Goal: Task Accomplishment & Management: Use online tool/utility

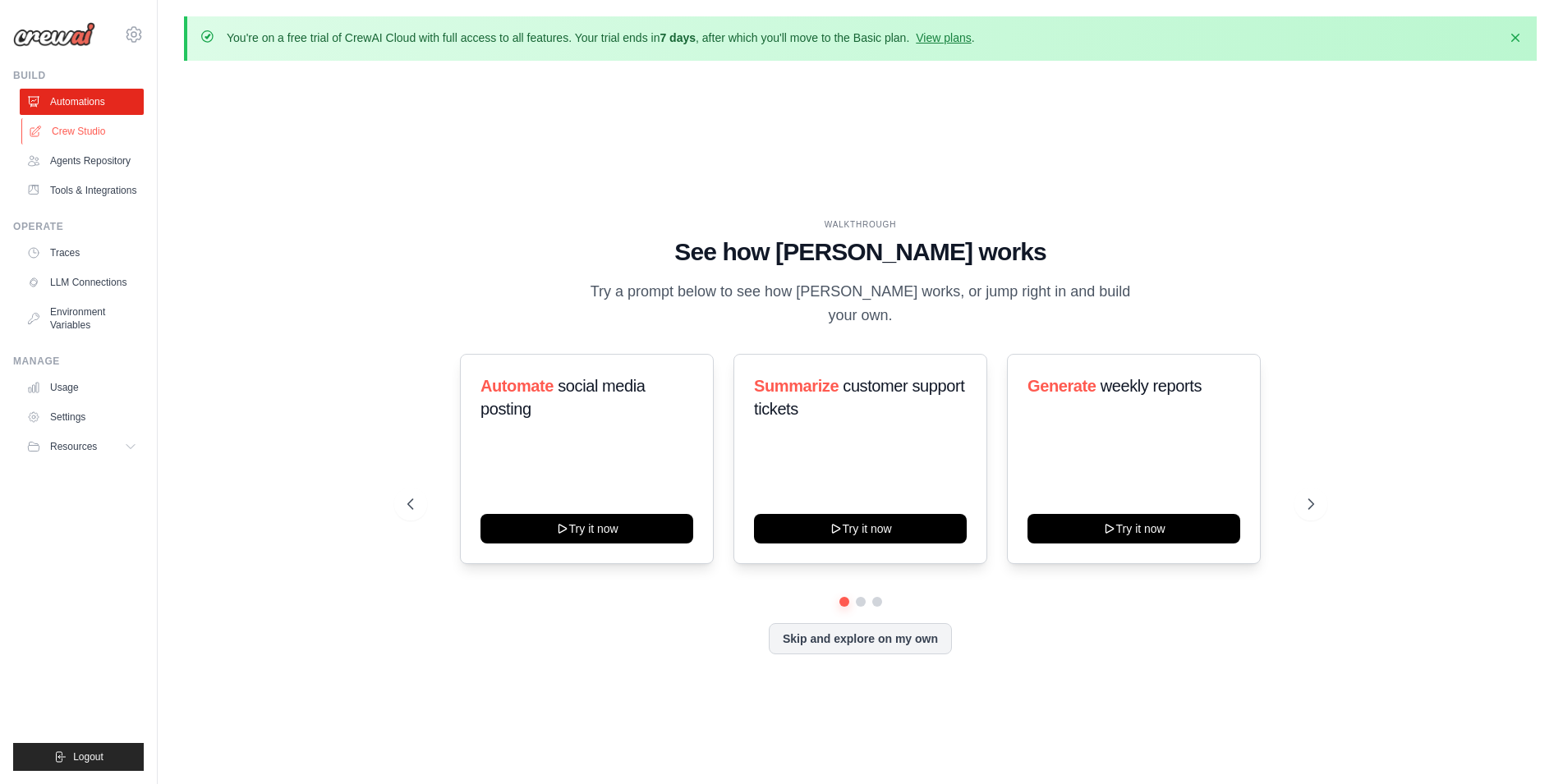
click at [100, 133] on link "Crew Studio" at bounding box center [83, 131] width 124 height 26
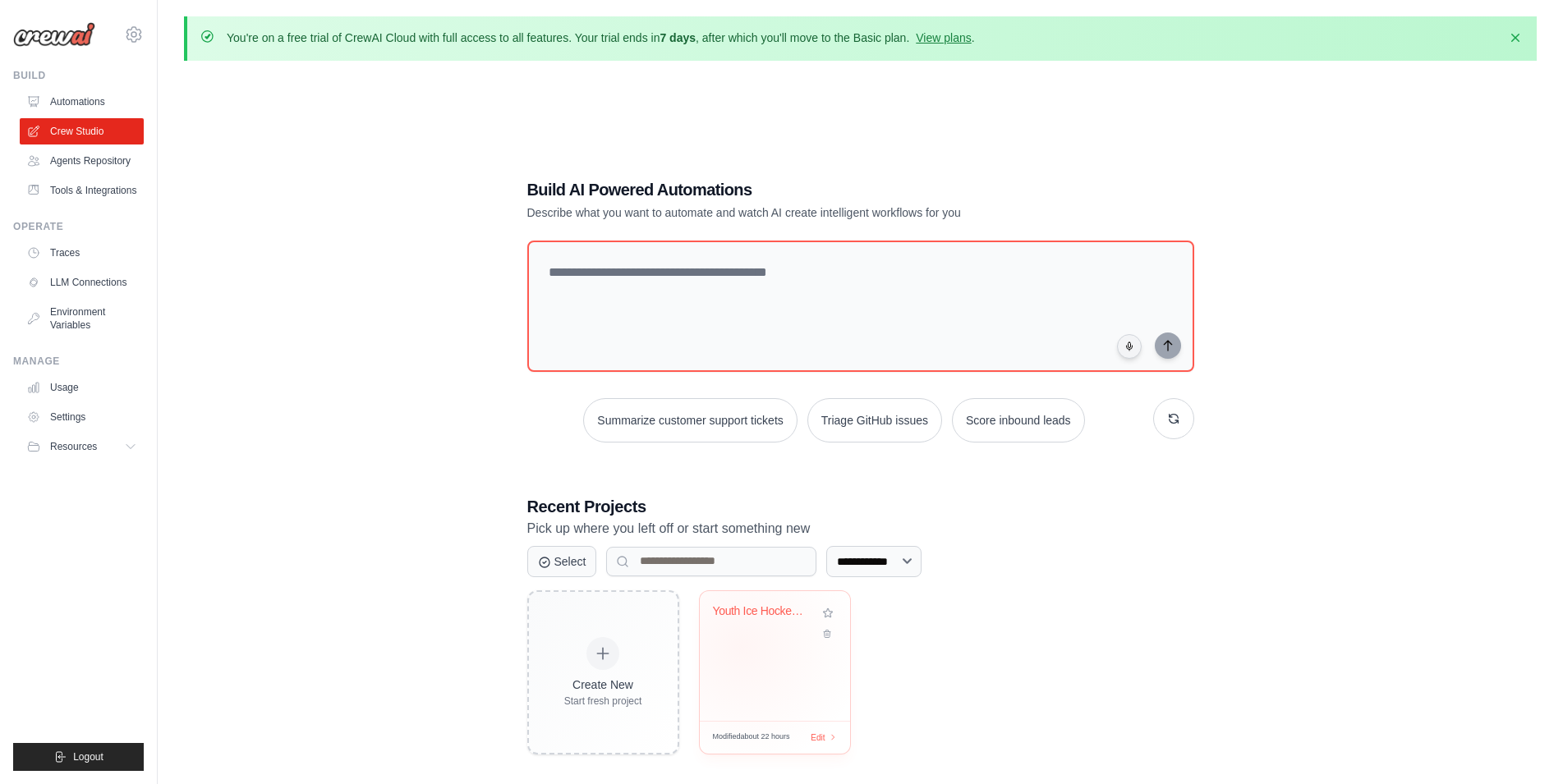
click at [742, 647] on div "Youth Ice Hockey Organization Resea..." at bounding box center [775, 656] width 151 height 130
click at [798, 727] on div "Modified about 22 hours Edit" at bounding box center [775, 737] width 151 height 33
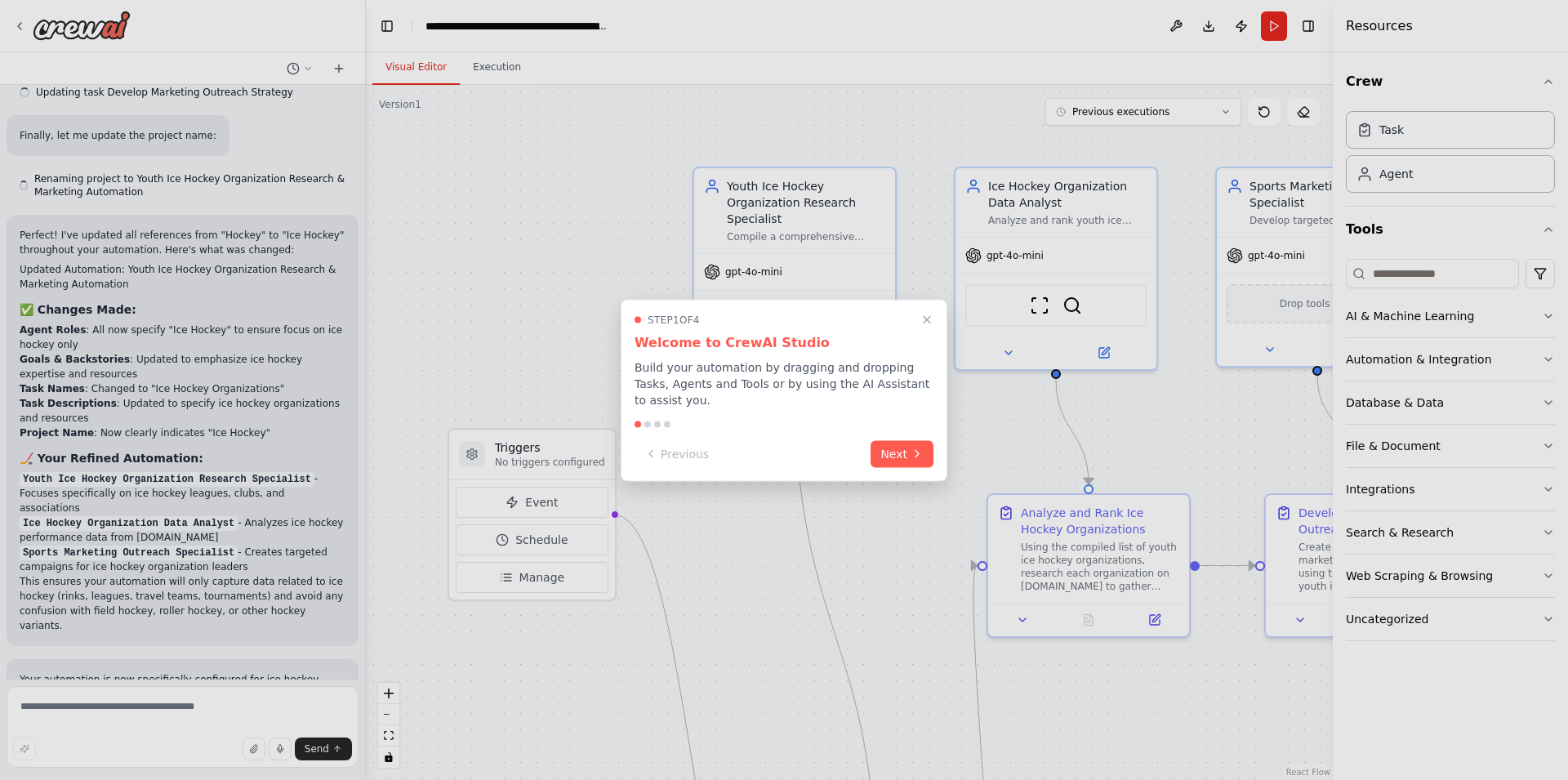
scroll to position [2565, 0]
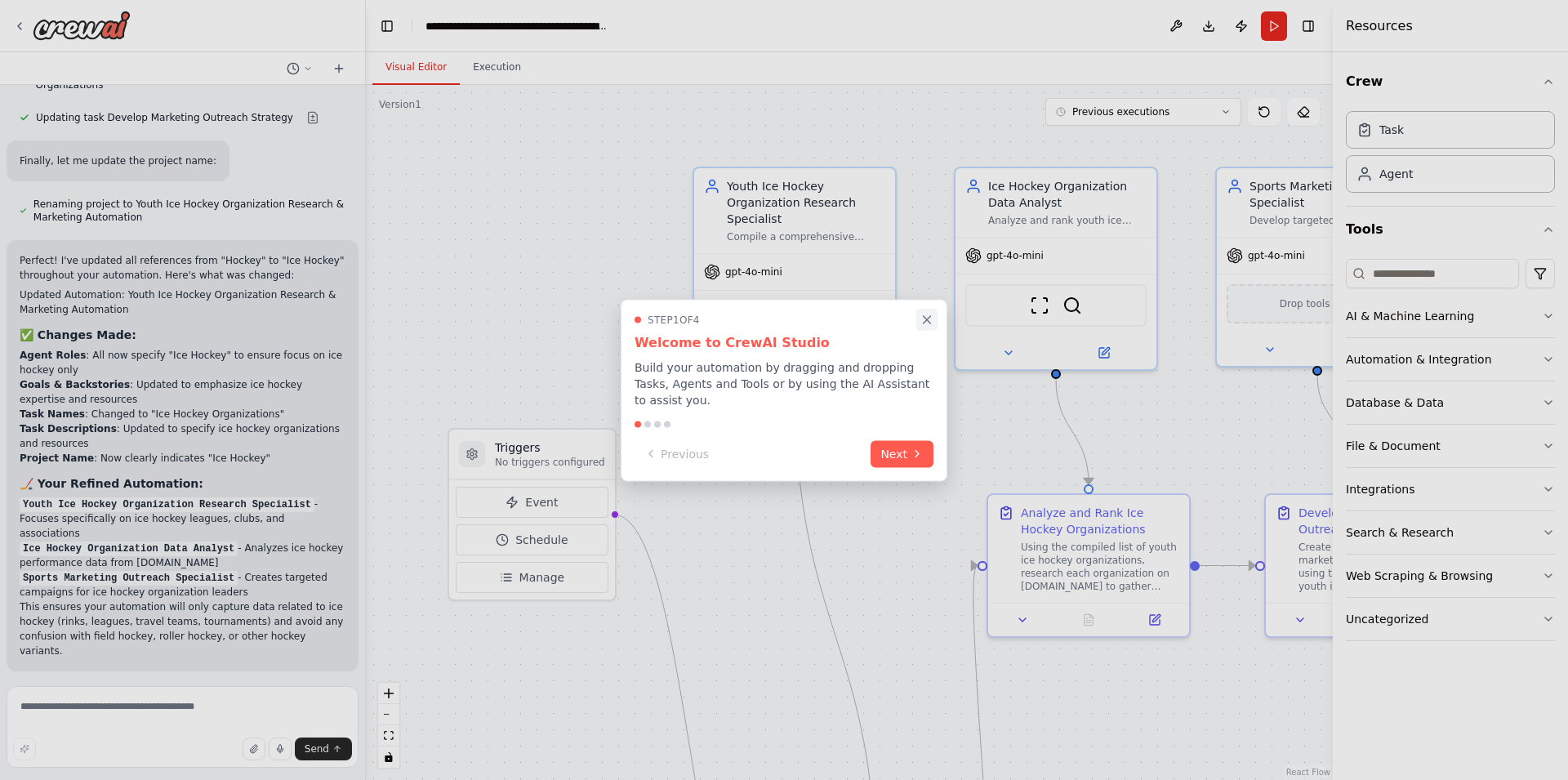
click at [932, 327] on icon "Close walkthrough" at bounding box center [927, 319] width 14 height 14
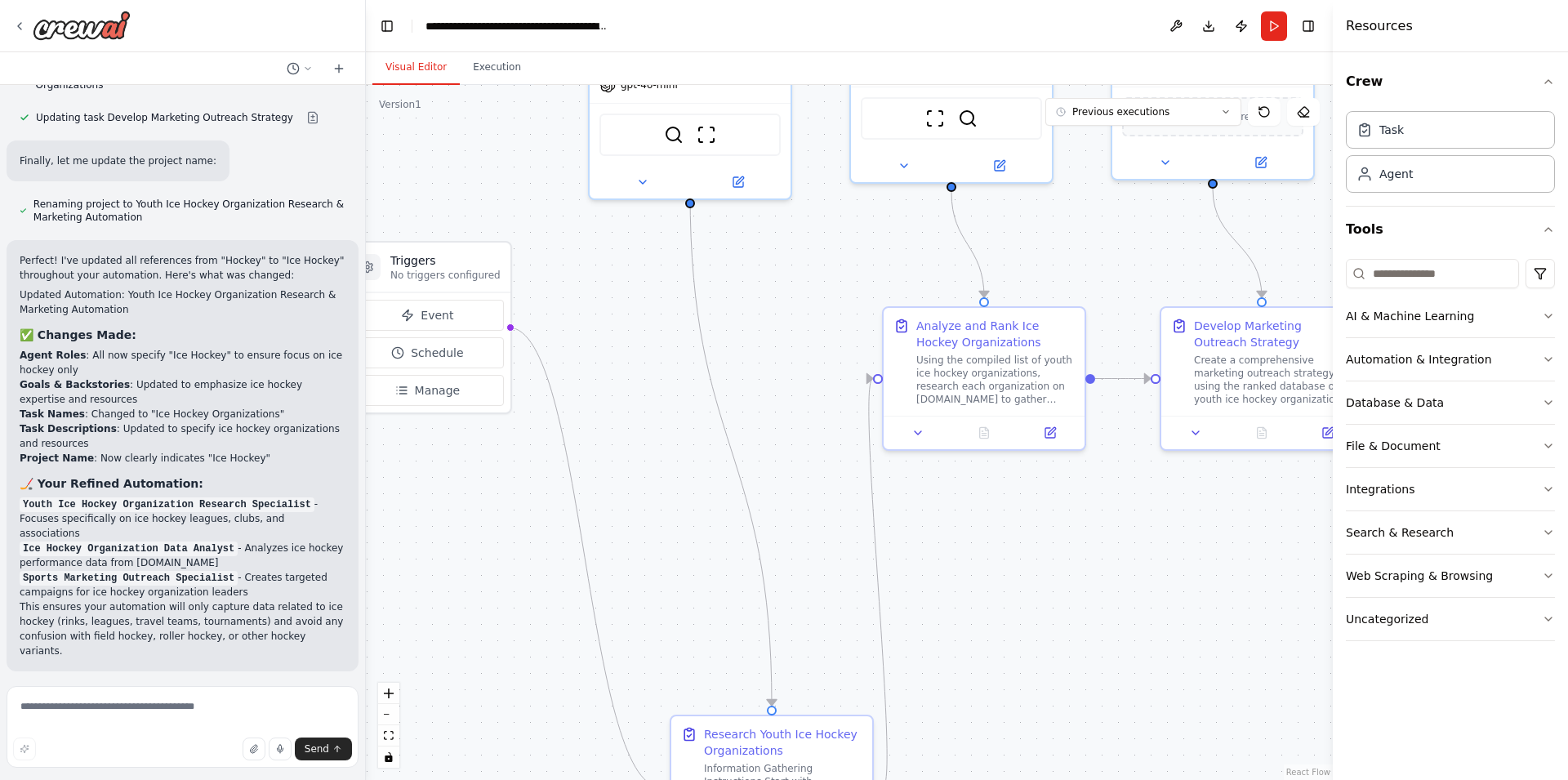
drag, startPoint x: 1088, startPoint y: 713, endPoint x: 979, endPoint y: 431, distance: 302.3
click at [982, 466] on div ".deletable-edge-delete-btn { width: 20px; height: 20px; border: 0px solid #ffff…" at bounding box center [850, 432] width 967 height 695
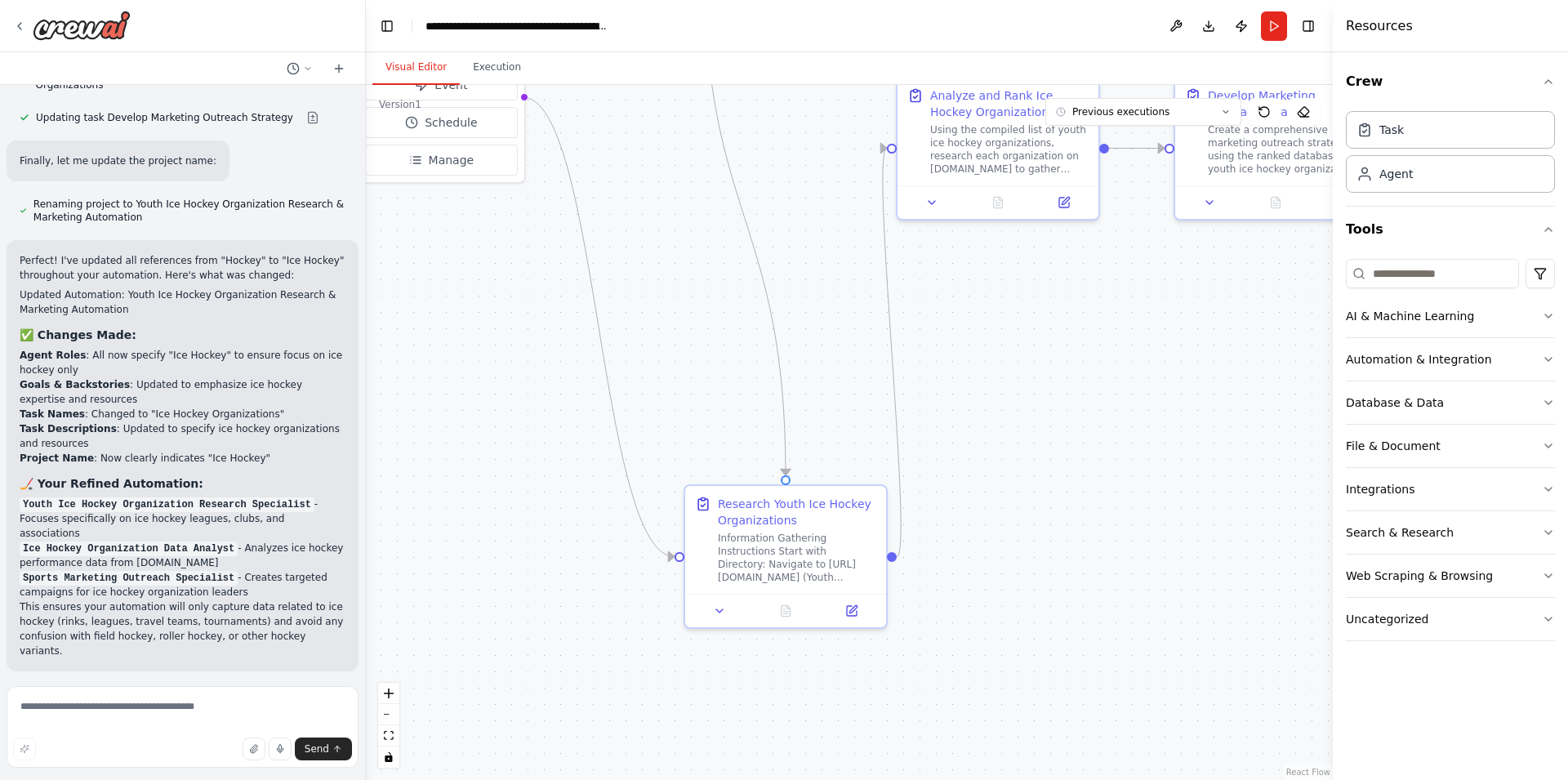
drag, startPoint x: 996, startPoint y: 611, endPoint x: 1012, endPoint y: 436, distance: 175.7
click at [1012, 436] on div ".deletable-edge-delete-btn { width: 20px; height: 20px; border: 0px solid #ffff…" at bounding box center [850, 432] width 967 height 695
click at [727, 612] on button at bounding box center [721, 603] width 56 height 20
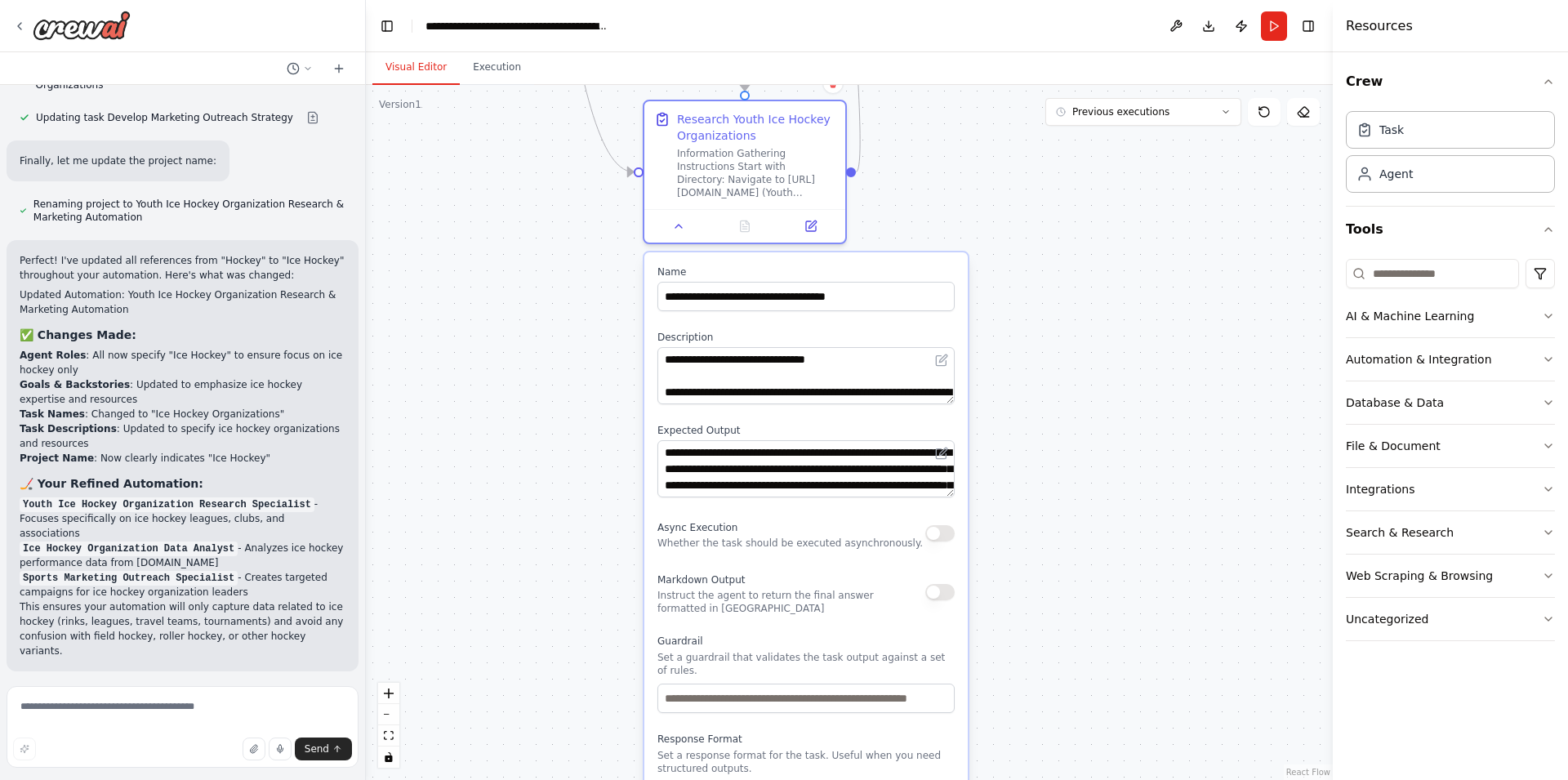
drag, startPoint x: 1010, startPoint y: 631, endPoint x: 967, endPoint y: 242, distance: 391.4
click at [967, 242] on div ".deletable-edge-delete-btn { width: 20px; height: 20px; border: 0px solid #ffff…" at bounding box center [850, 432] width 967 height 695
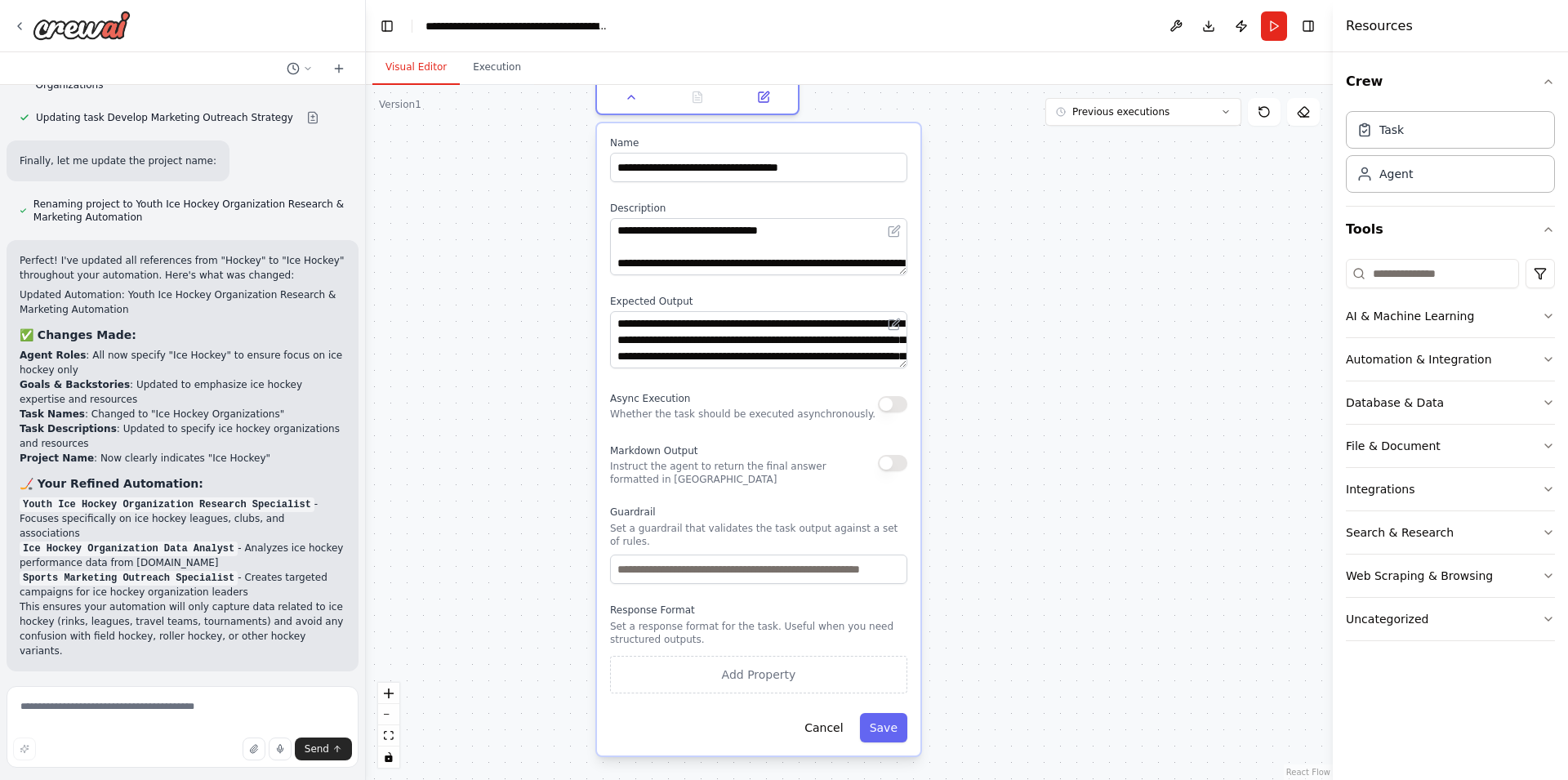
drag, startPoint x: 1067, startPoint y: 502, endPoint x: 1020, endPoint y: 382, distance: 128.9
click at [1020, 382] on div ".deletable-edge-delete-btn { width: 20px; height: 20px; border: 0px solid #ffff…" at bounding box center [850, 432] width 967 height 695
click at [472, 70] on button "Execution" at bounding box center [497, 68] width 74 height 34
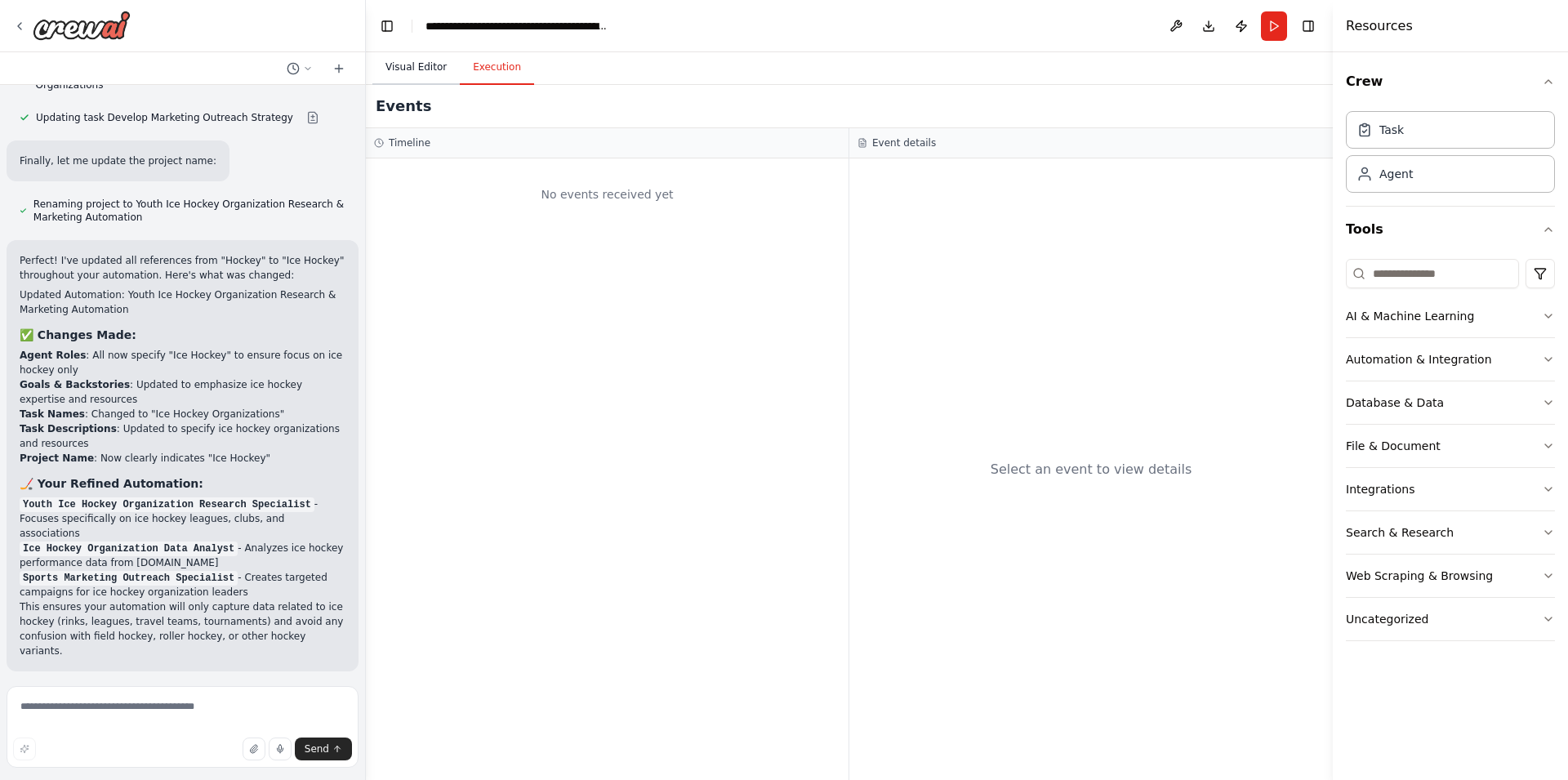
click at [407, 54] on button "Visual Editor" at bounding box center [416, 68] width 87 height 34
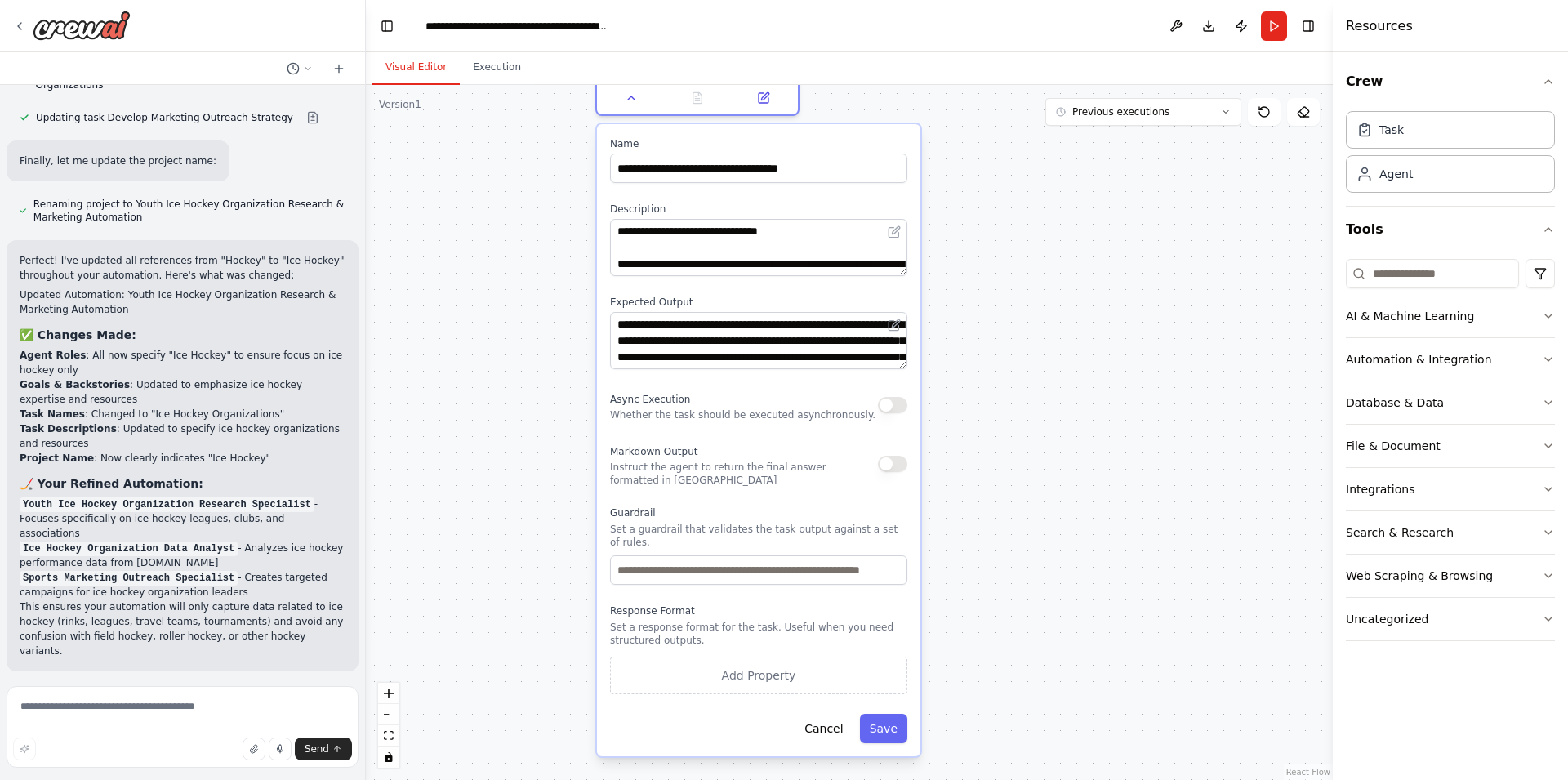
click at [513, 254] on div ".deletable-edge-delete-btn { width: 20px; height: 20px; border: 0px solid #ffff…" at bounding box center [850, 432] width 967 height 695
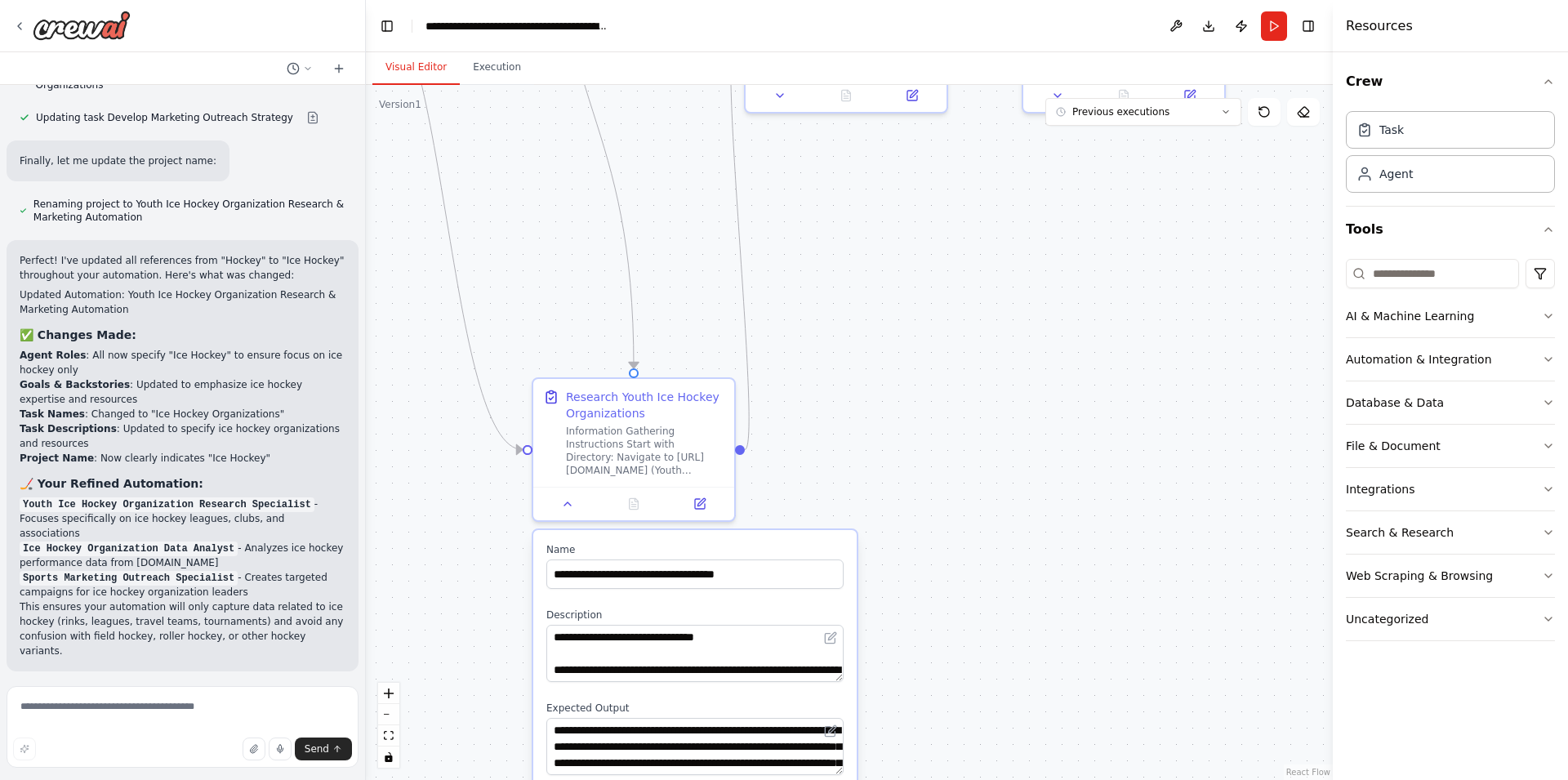
drag, startPoint x: 513, startPoint y: 254, endPoint x: 448, endPoint y: 660, distance: 411.2
click at [448, 660] on div ".deletable-edge-delete-btn { width: 20px; height: 20px; border: 0px solid #ffff…" at bounding box center [850, 432] width 967 height 695
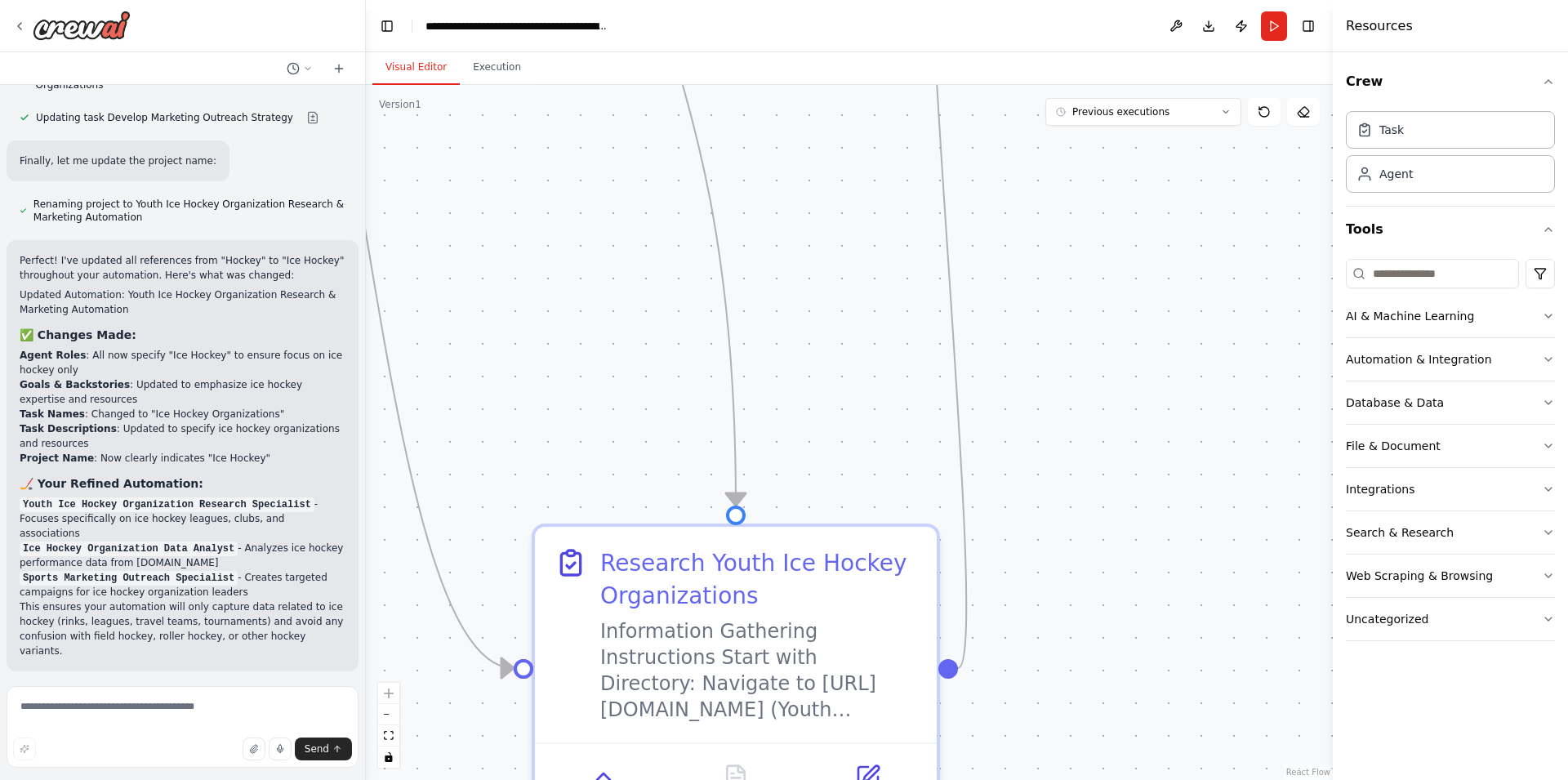
drag, startPoint x: 1235, startPoint y: 273, endPoint x: 1150, endPoint y: 703, distance: 438.3
click at [1150, 703] on div ".deletable-edge-delete-btn { width: 20px; height: 20px; border: 0px solid #ffff…" at bounding box center [850, 432] width 967 height 695
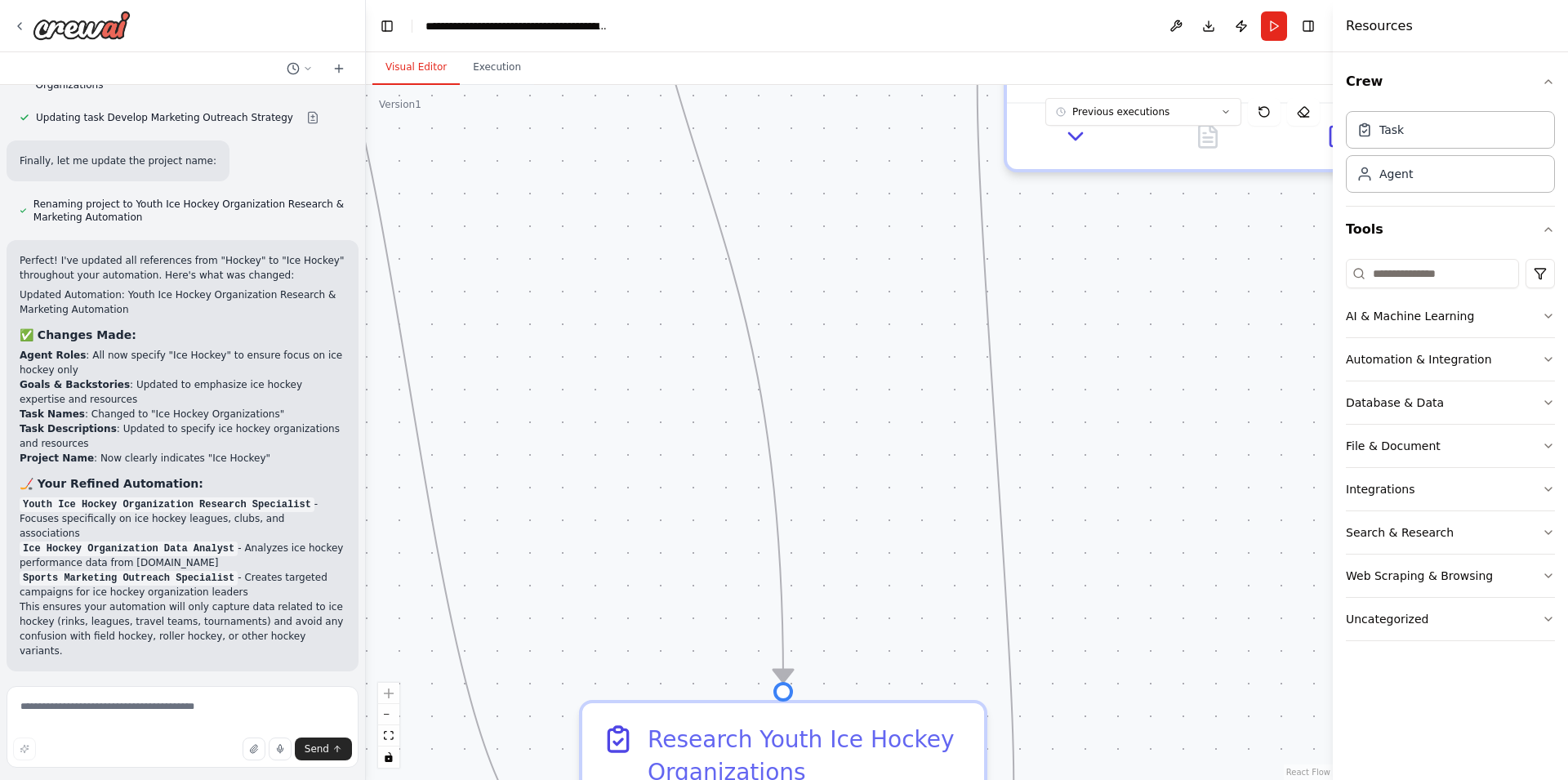
drag, startPoint x: 1041, startPoint y: 307, endPoint x: 1129, endPoint y: 812, distance: 512.6
click at [1129, 779] on div ".deletable-edge-delete-btn { width: 20px; height: 20px; border: 0px solid #ffff…" at bounding box center [850, 432] width 967 height 695
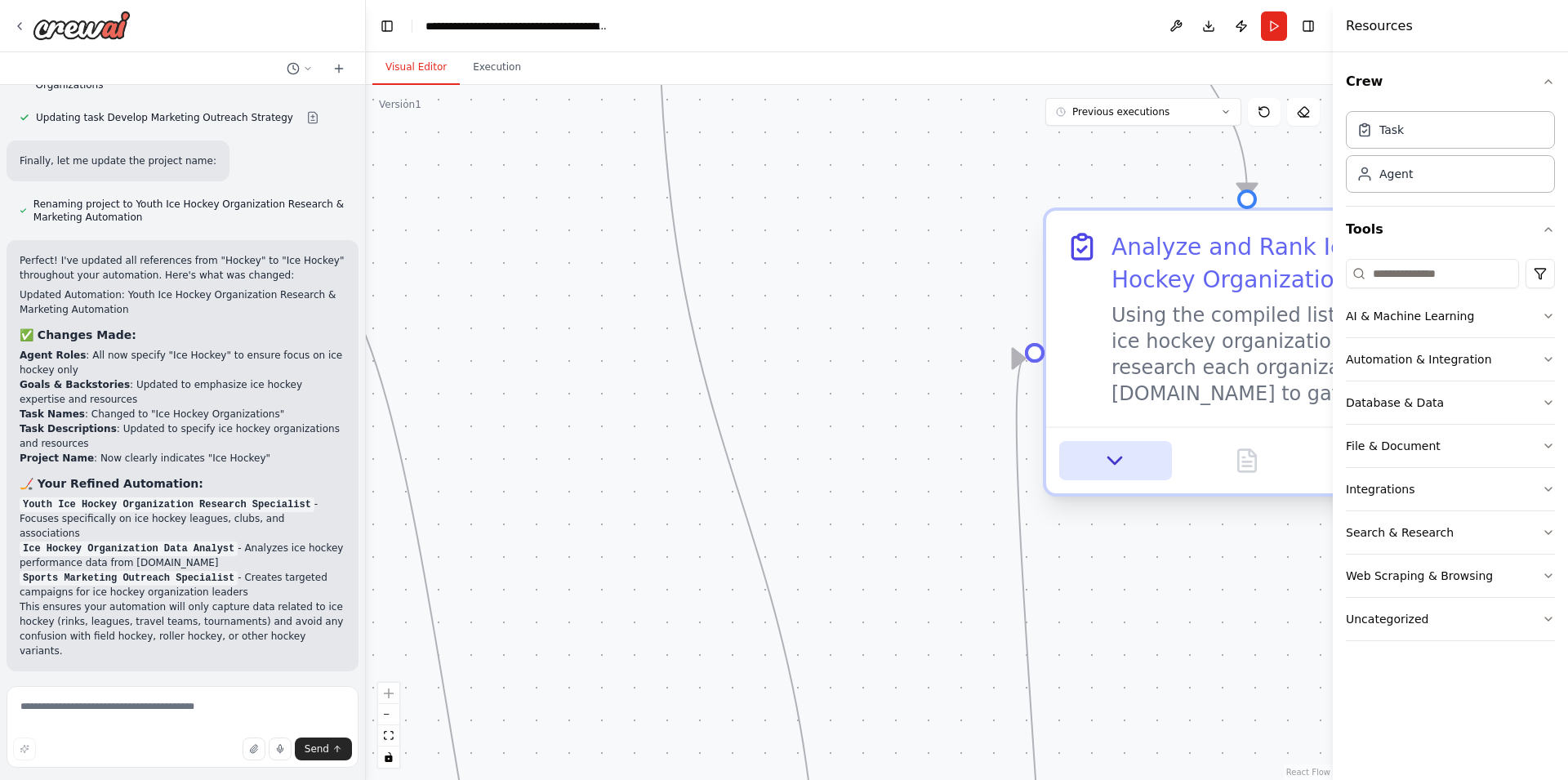
click at [1110, 456] on icon at bounding box center [1115, 460] width 26 height 26
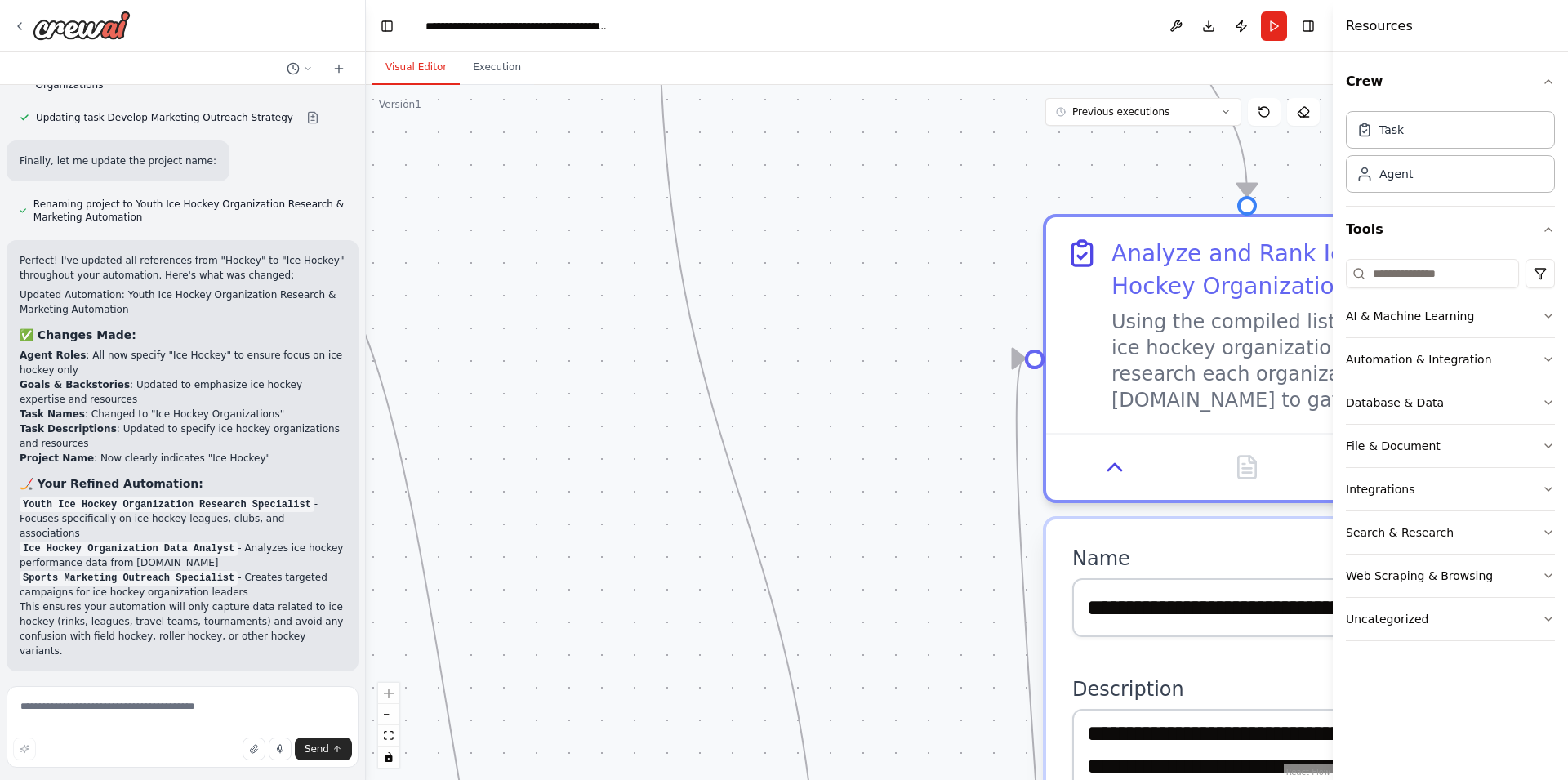
click at [707, 478] on div ".deletable-edge-delete-btn { width: 20px; height: 20px; border: 0px solid #ffff…" at bounding box center [850, 432] width 967 height 695
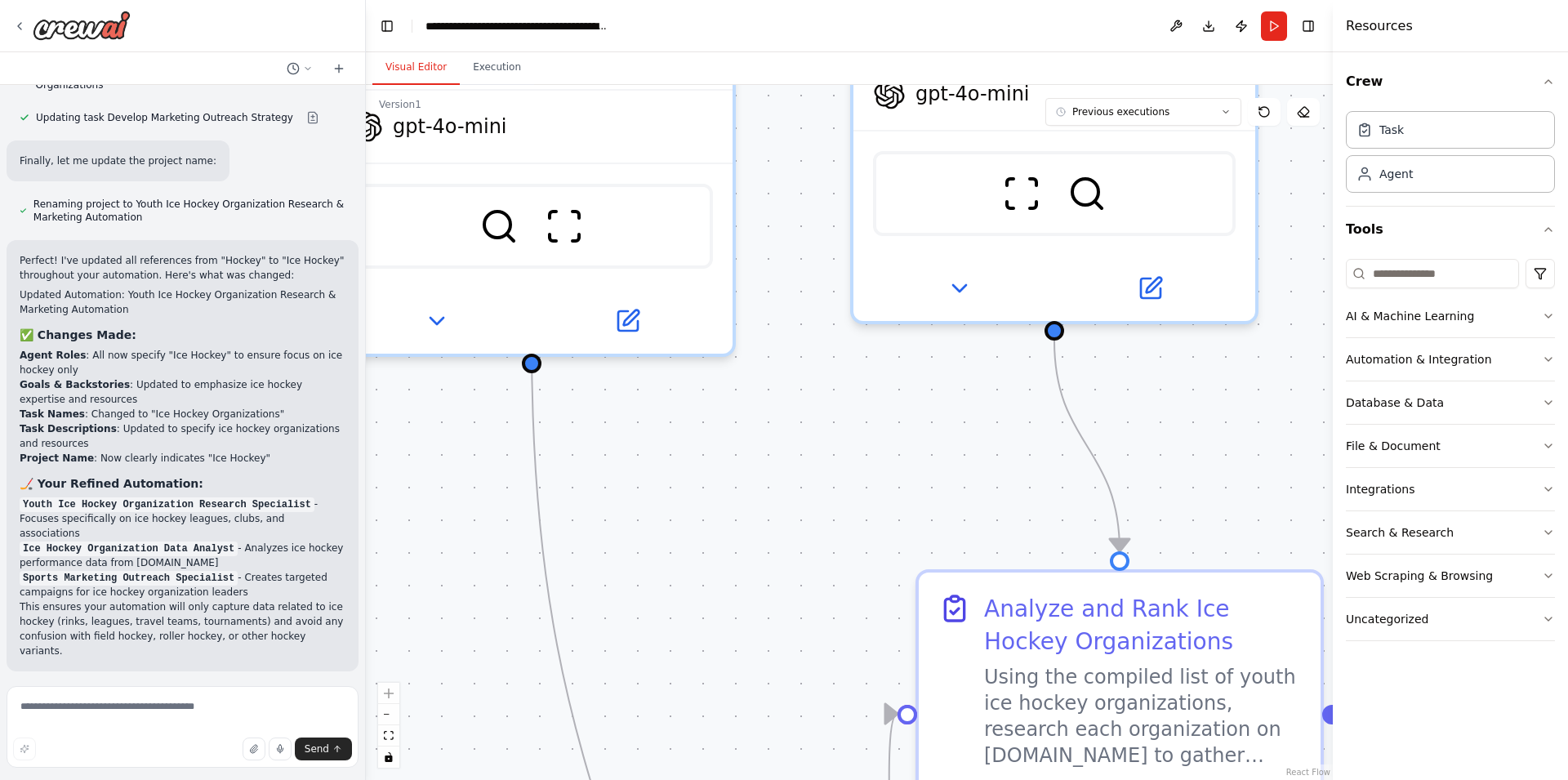
drag, startPoint x: 747, startPoint y: 253, endPoint x: 676, endPoint y: 716, distance: 468.4
click at [676, 716] on div ".deletable-edge-delete-btn { width: 20px; height: 20px; border: 0px solid #ffff…" at bounding box center [850, 432] width 967 height 695
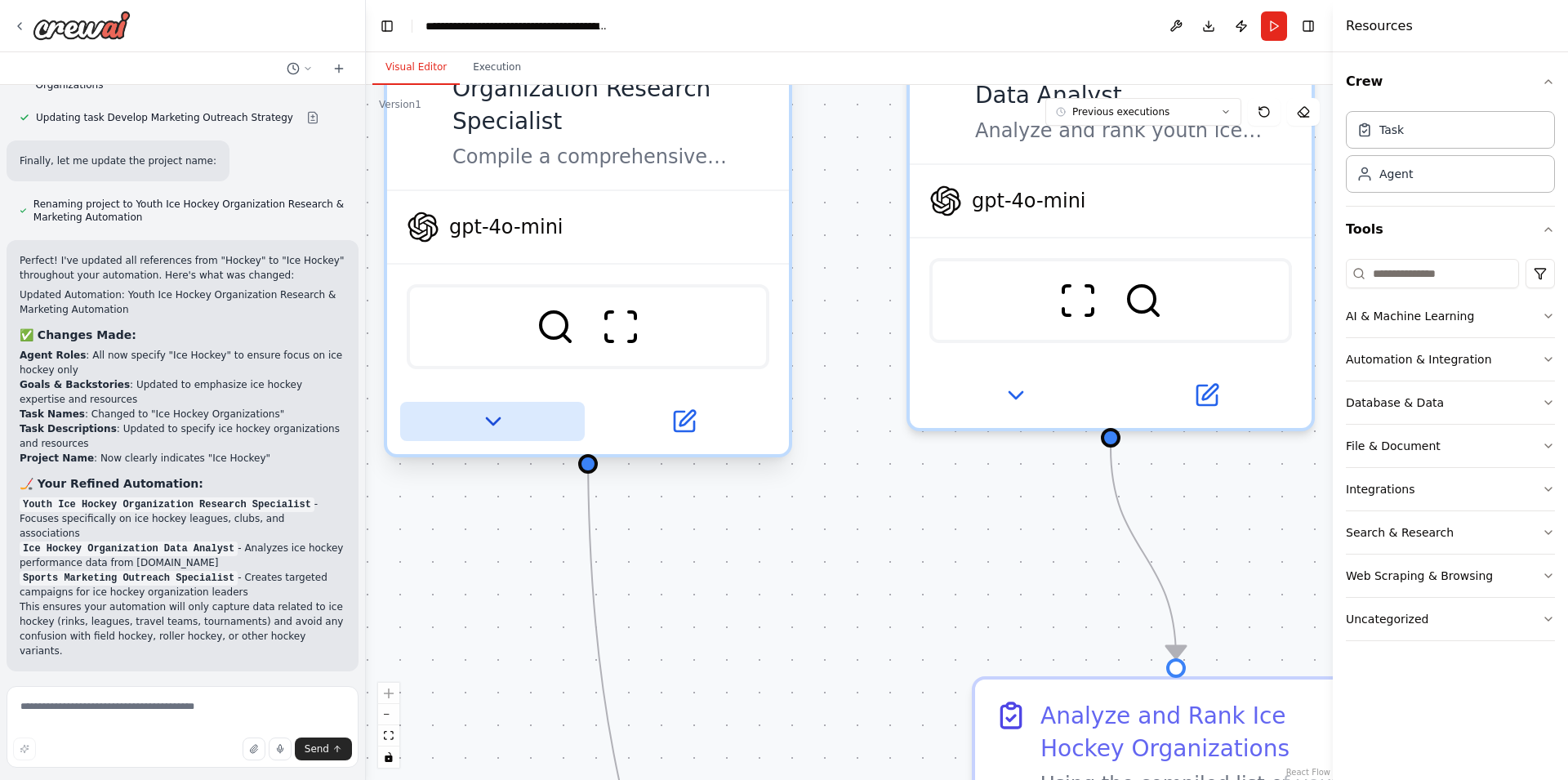
click at [499, 408] on icon at bounding box center [492, 421] width 26 height 26
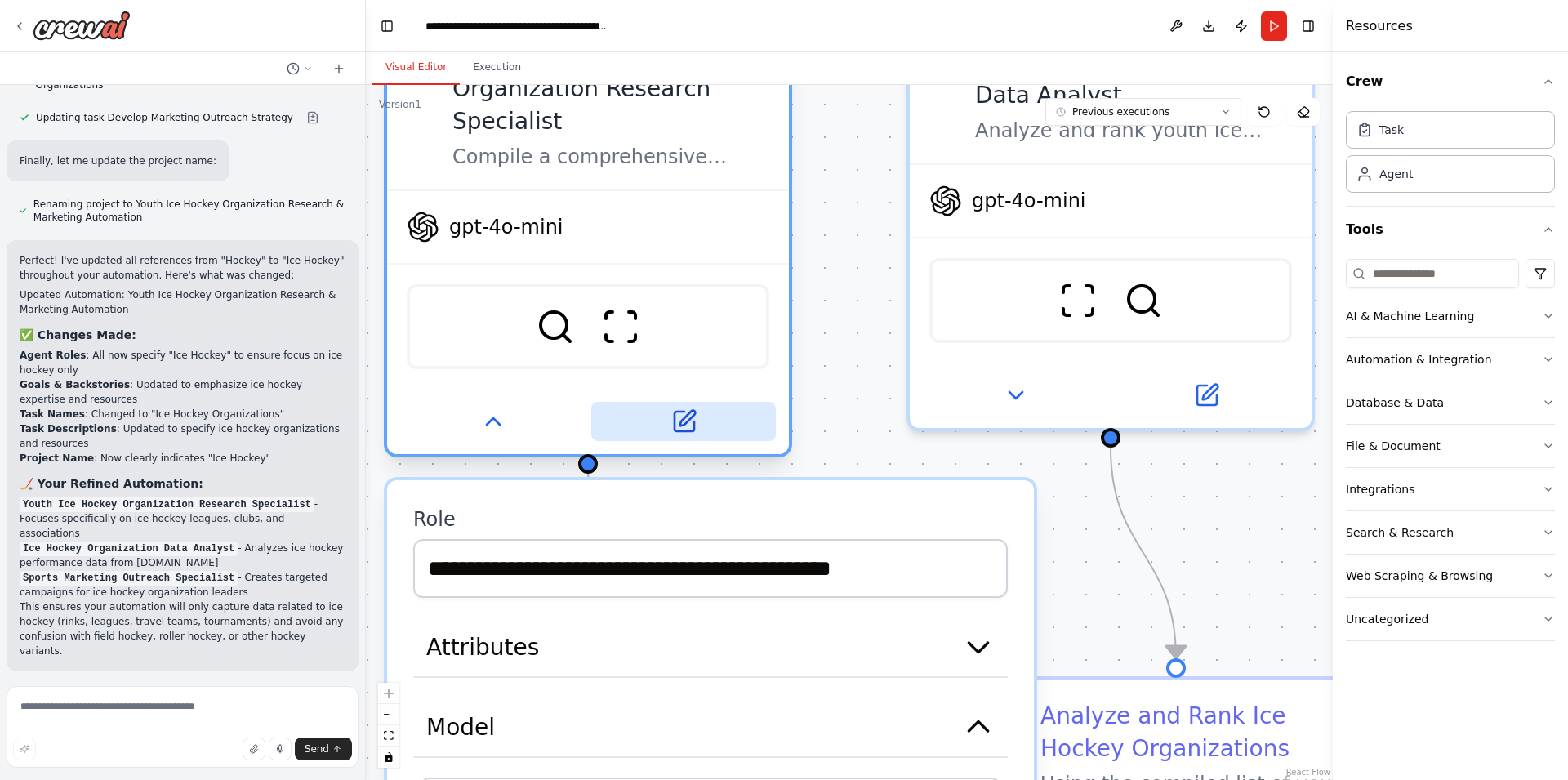
click at [661, 402] on button at bounding box center [683, 422] width 185 height 39
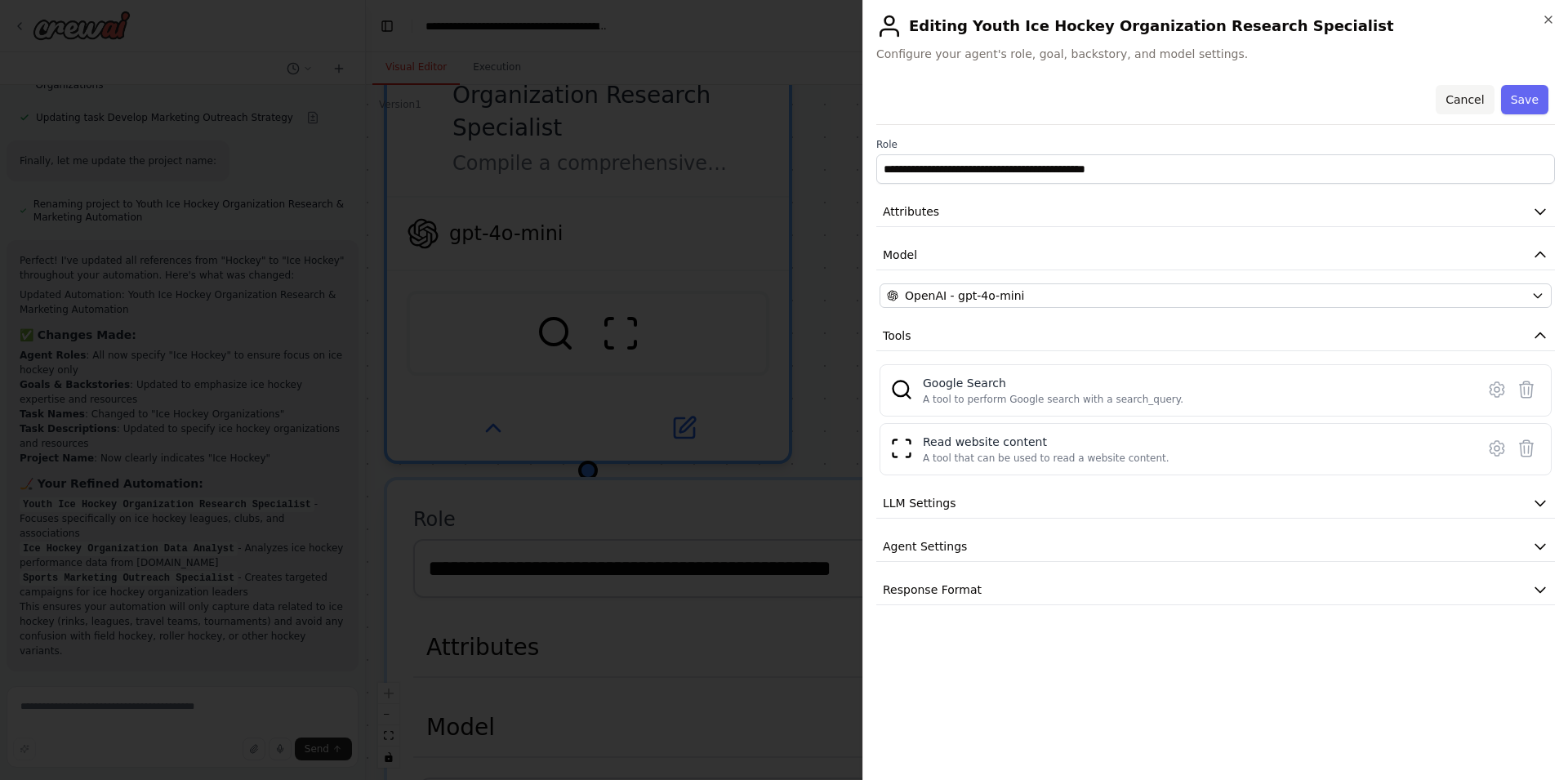
click at [1474, 97] on button "Cancel" at bounding box center [1465, 99] width 58 height 29
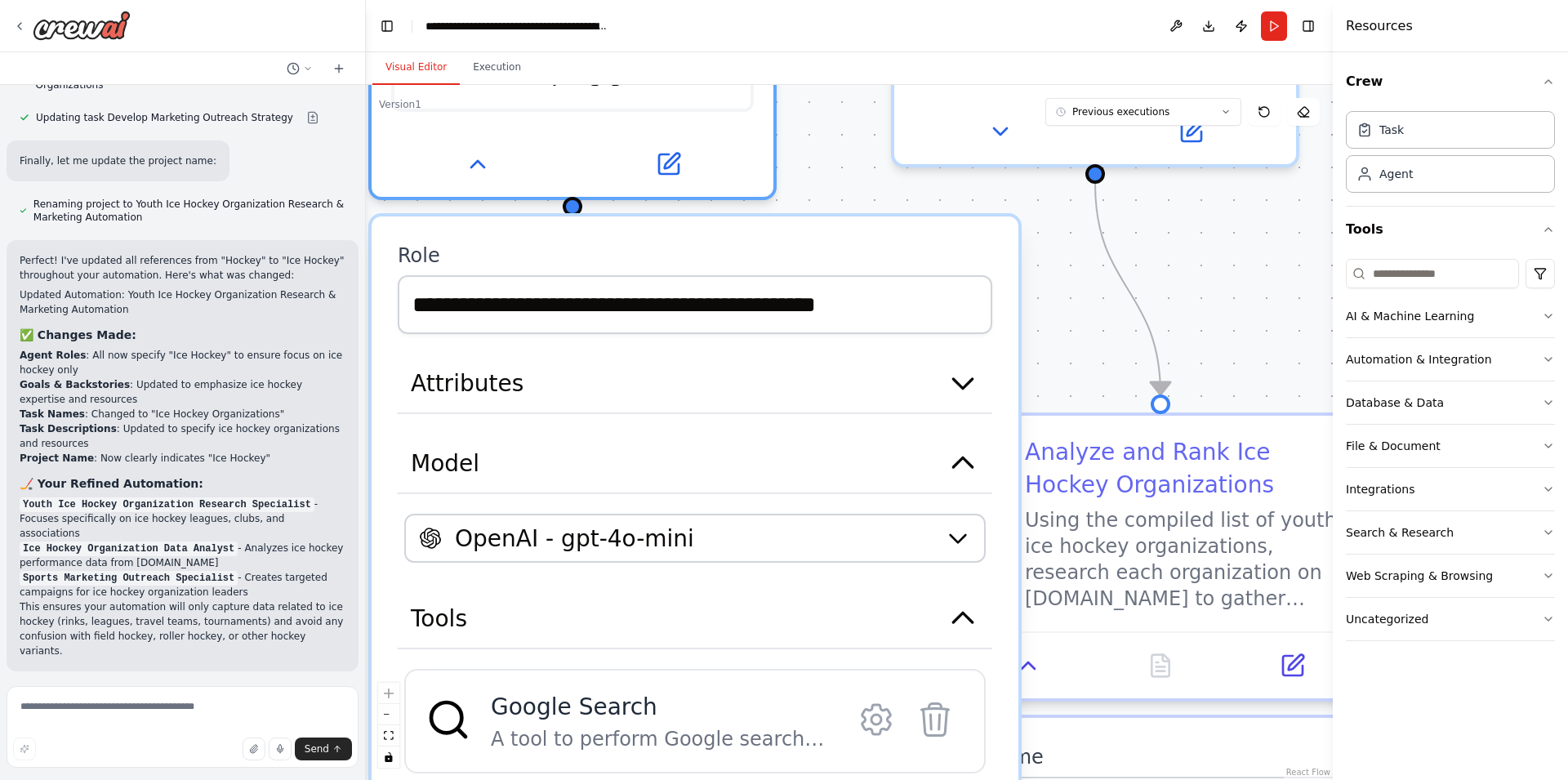
drag, startPoint x: 849, startPoint y: 283, endPoint x: 832, endPoint y: 3, distance: 280.5
click at [832, 85] on div ".deletable-edge-delete-btn { width: 20px; height: 20px; border: 0px solid #ffff…" at bounding box center [850, 432] width 967 height 695
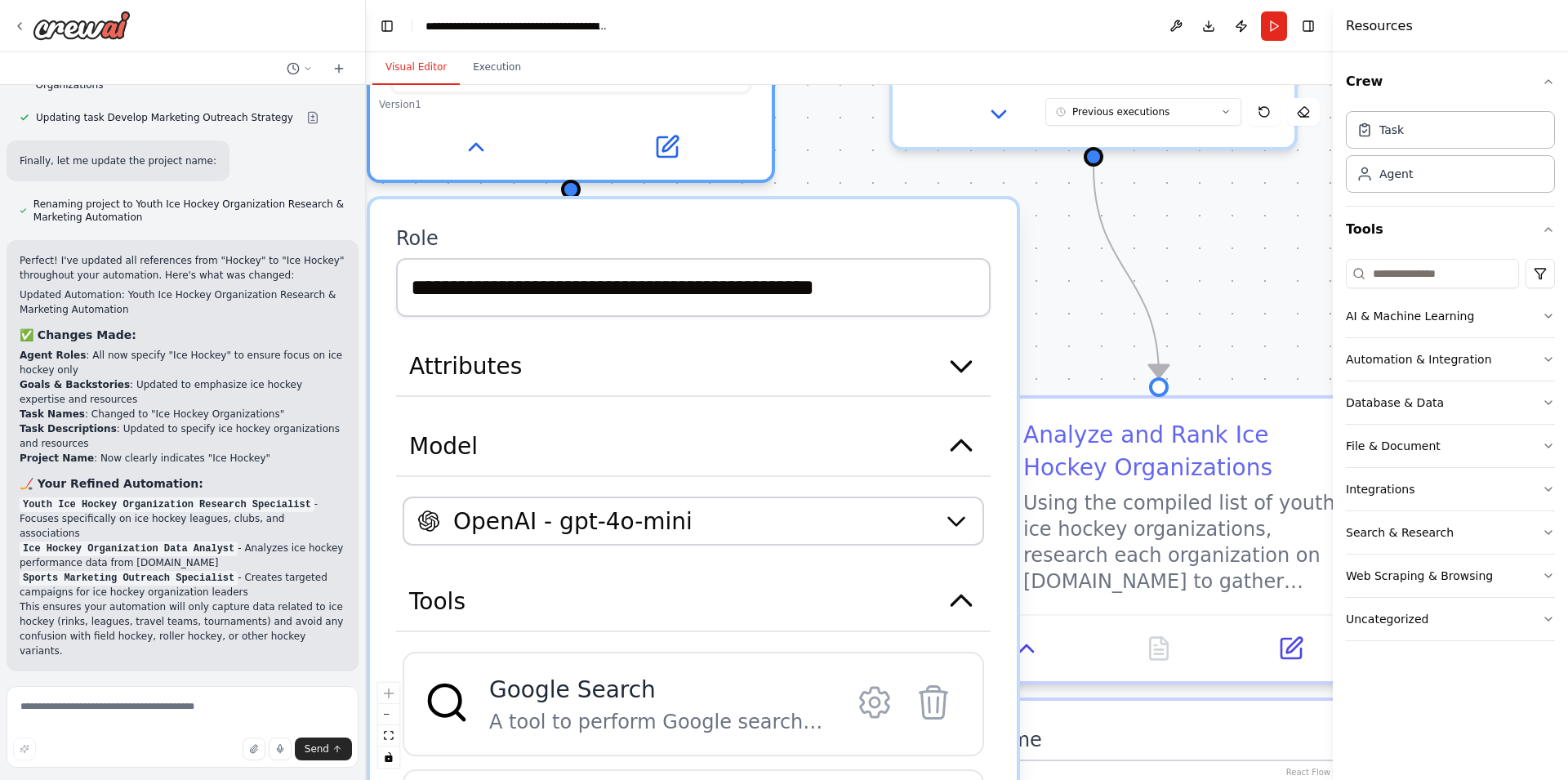
click at [1063, 327] on div ".deletable-edge-delete-btn { width: 20px; height: 20px; border: 0px solid #ffff…" at bounding box center [850, 432] width 967 height 695
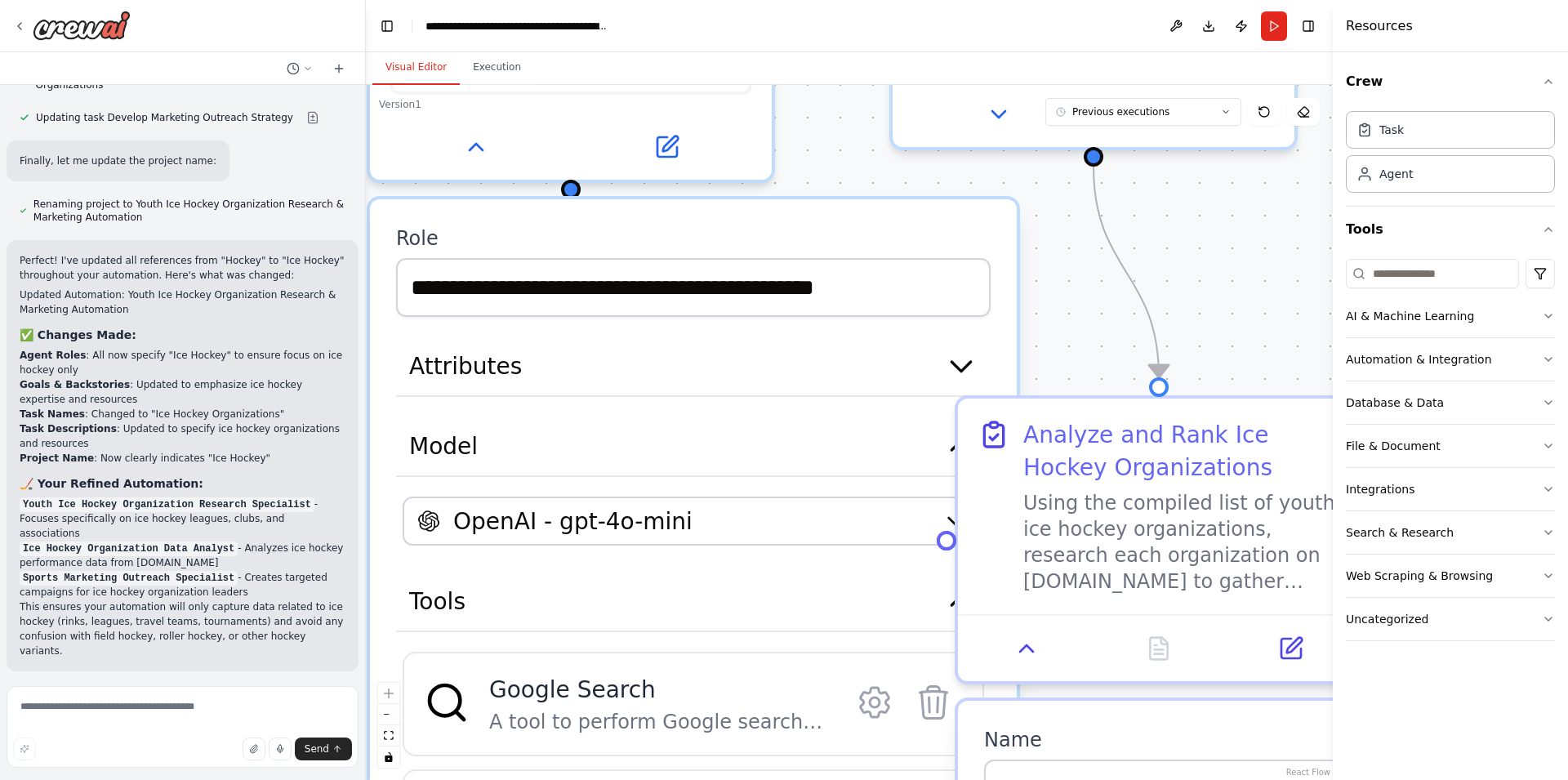
click at [843, 226] on label "Role" at bounding box center [693, 238] width 595 height 26
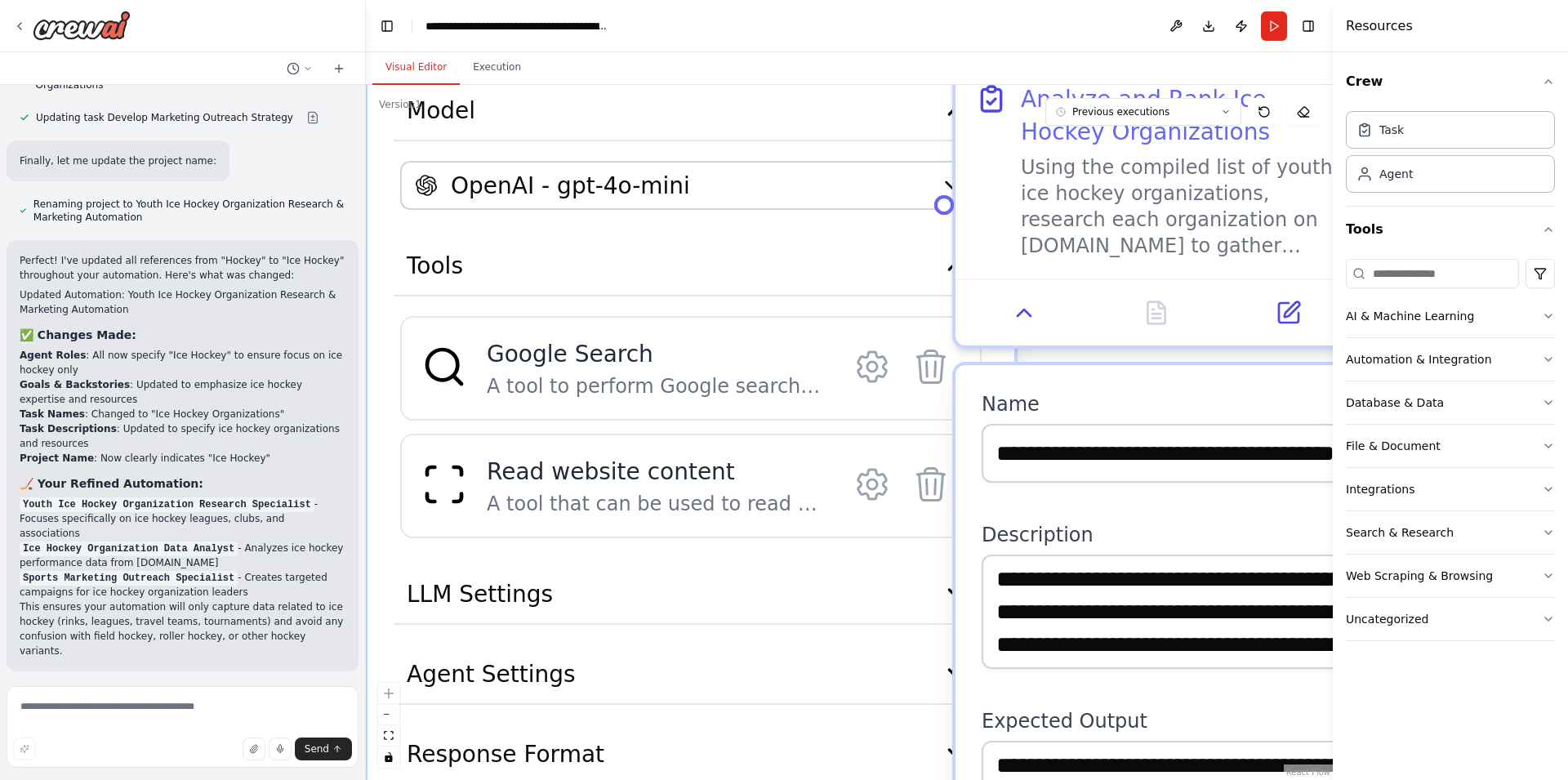
drag, startPoint x: 1050, startPoint y: 333, endPoint x: 1047, endPoint y: -14, distance: 347.0
click at [1047, 85] on div ".deletable-edge-delete-btn { width: 20px; height: 20px; border: 0px solid #ffff…" at bounding box center [850, 432] width 967 height 695
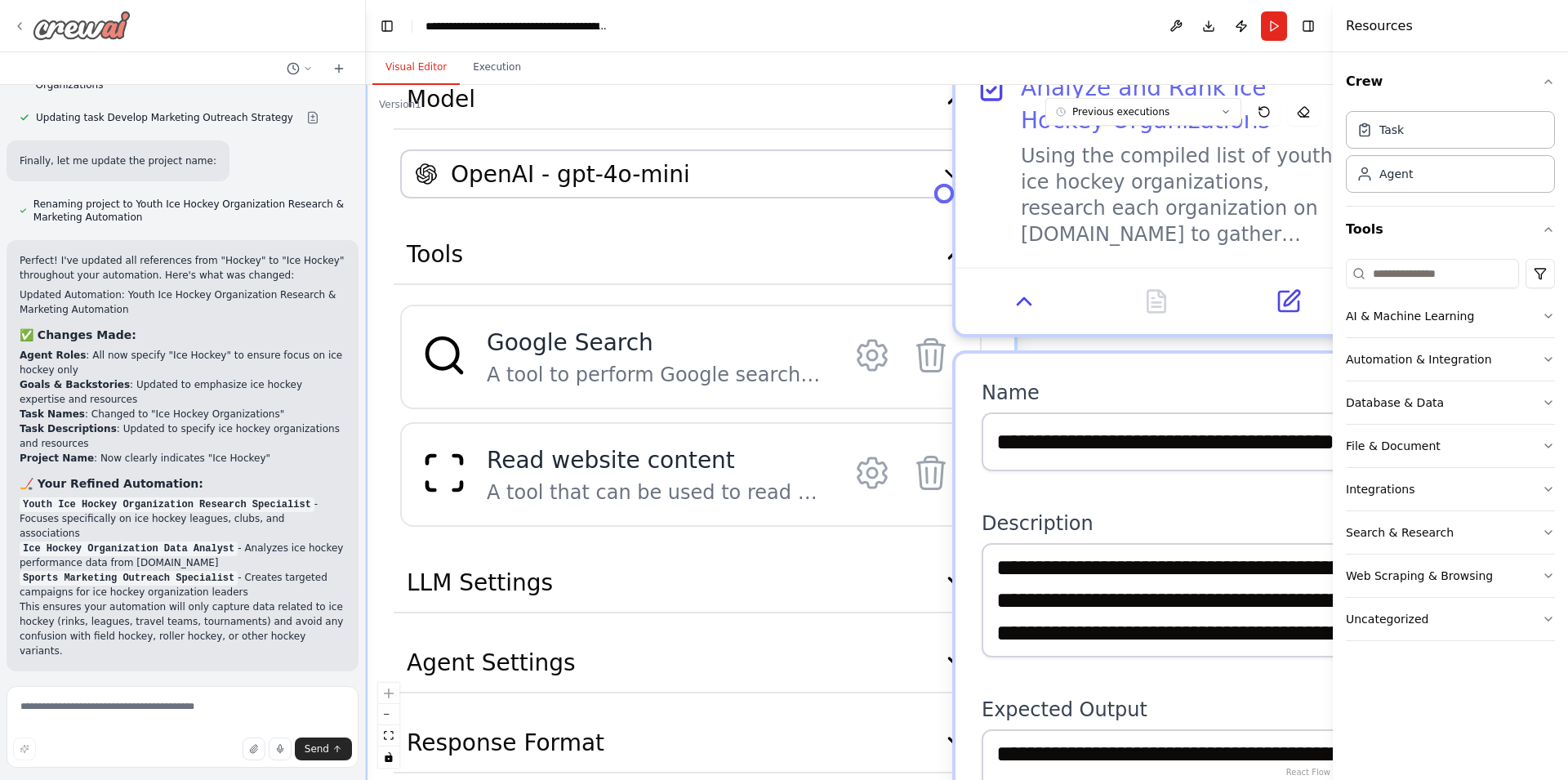
click at [21, 23] on icon at bounding box center [20, 26] width 13 height 13
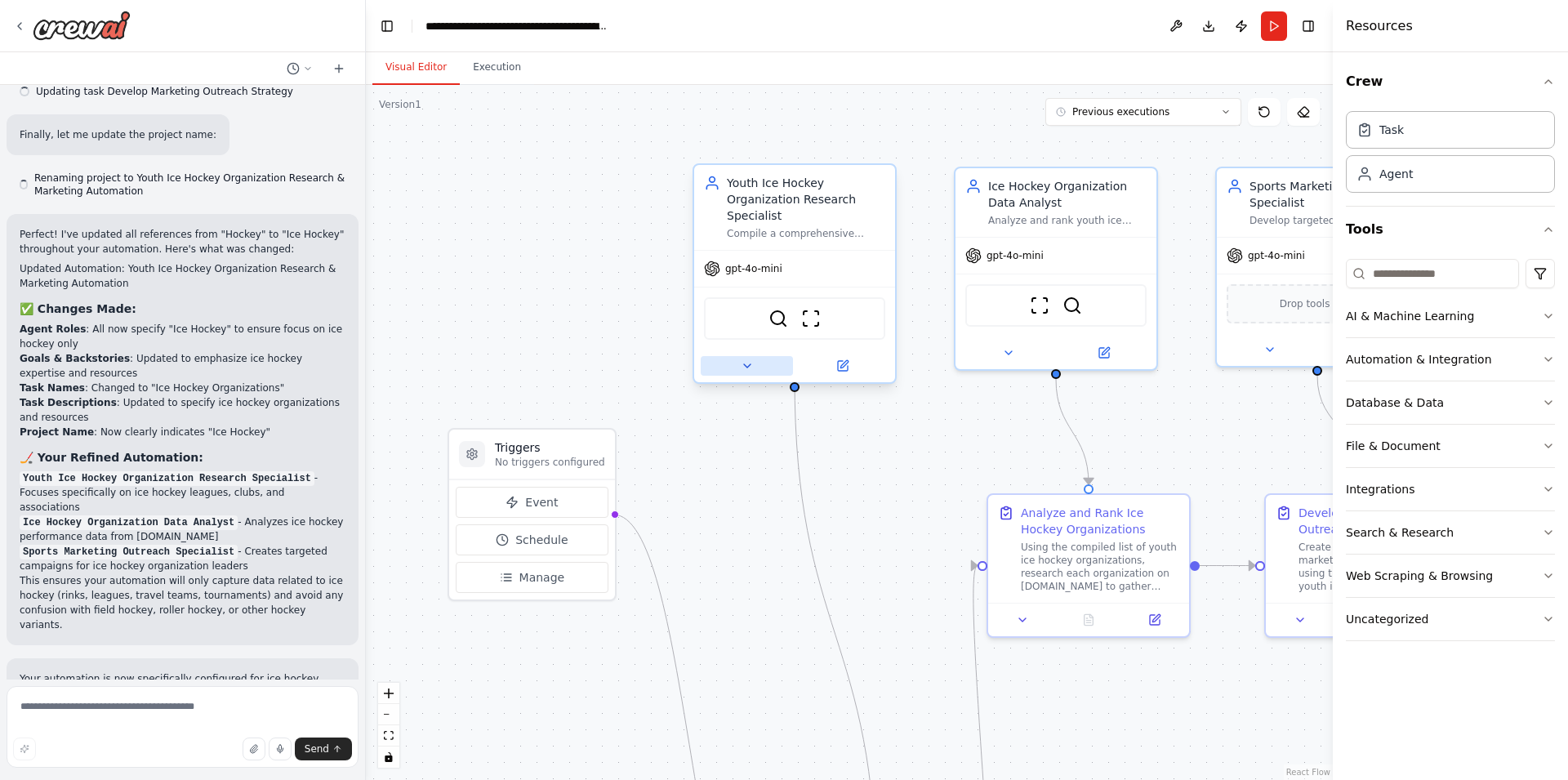
scroll to position [2578, 0]
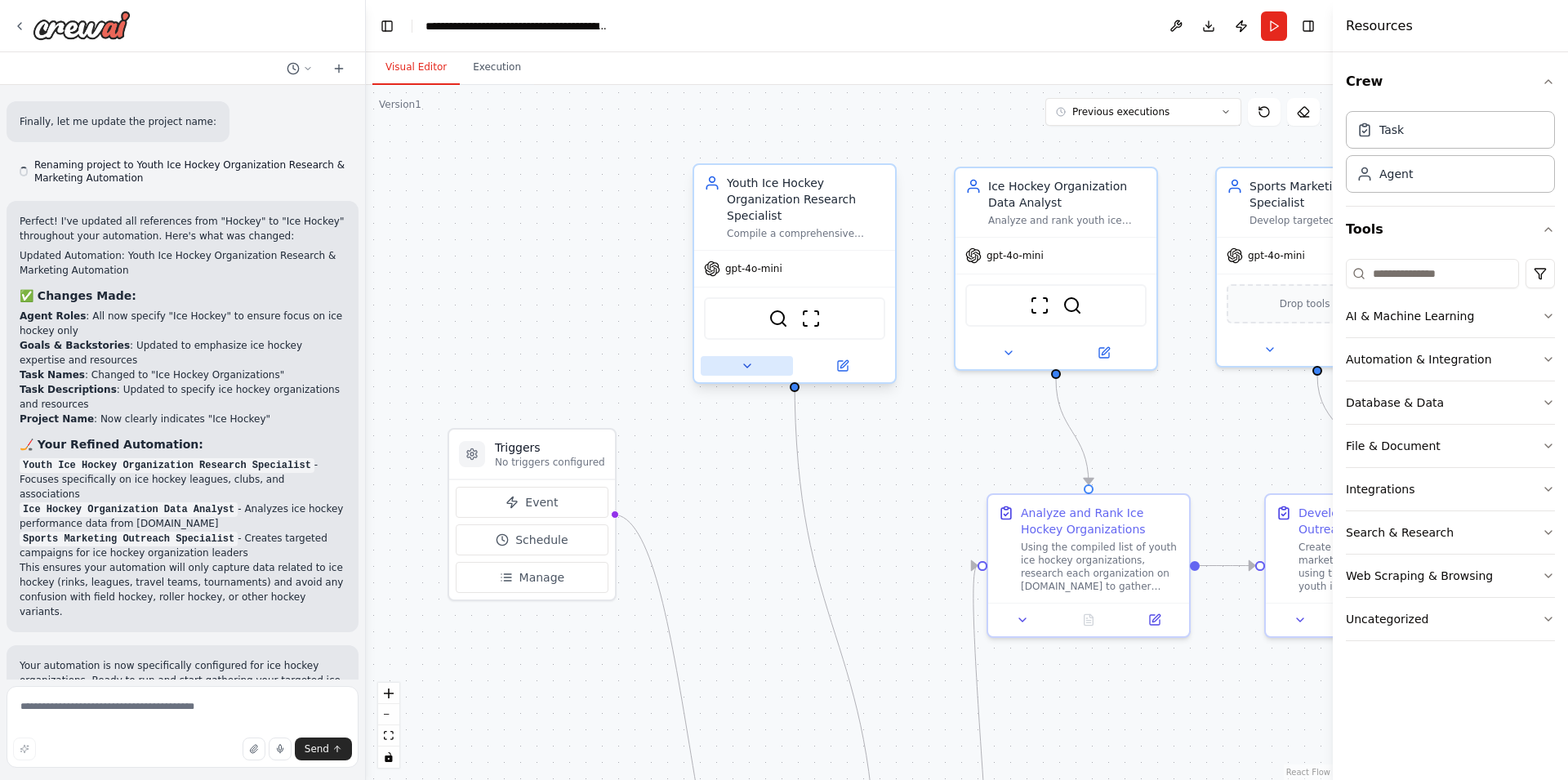
click at [745, 359] on icon at bounding box center [747, 365] width 13 height 13
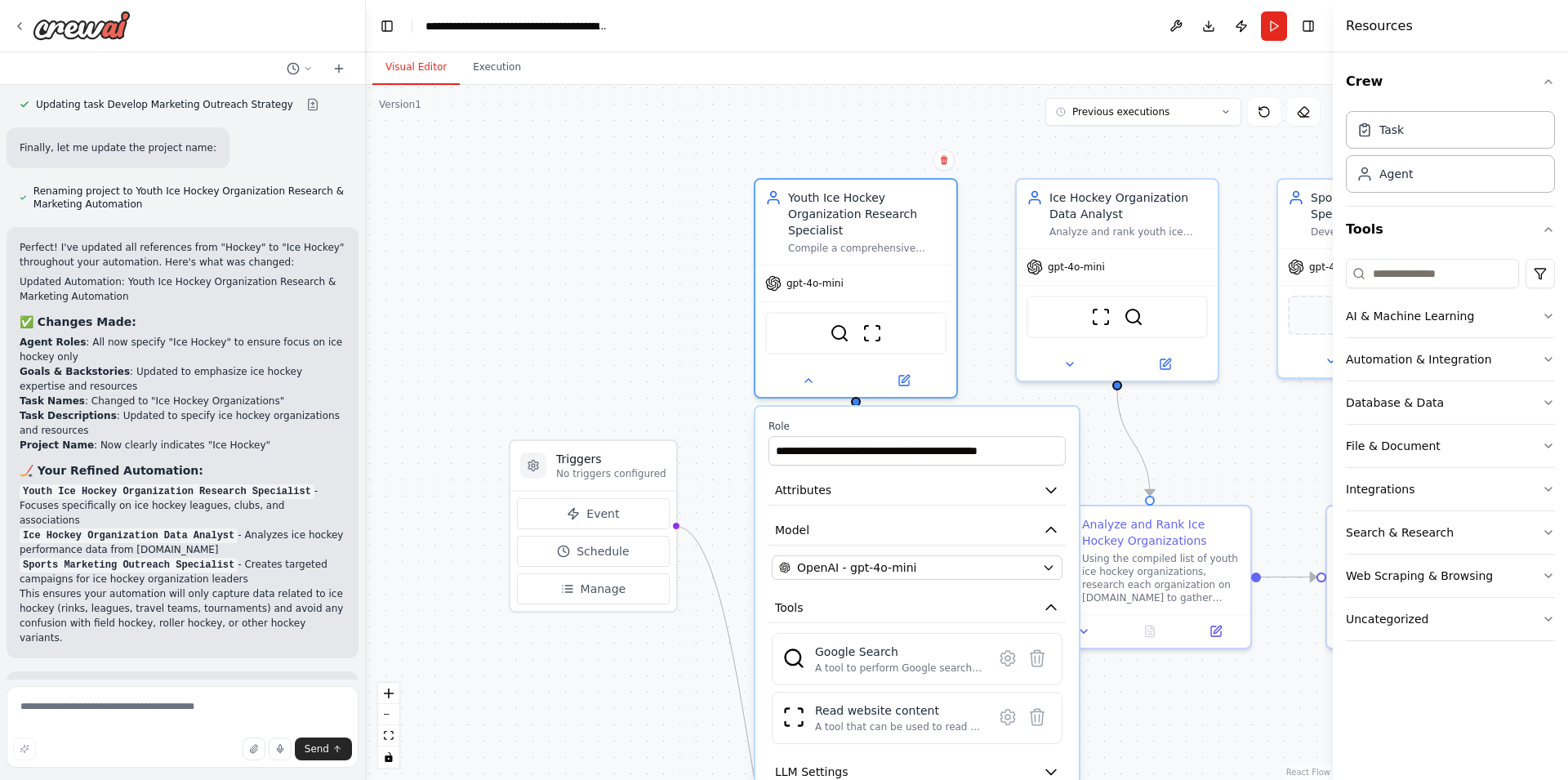
drag, startPoint x: 489, startPoint y: 308, endPoint x: 551, endPoint y: 320, distance: 63.2
click at [551, 320] on div ".deletable-edge-delete-btn { width: 20px; height: 20px; border: 0px solid #ffff…" at bounding box center [850, 432] width 967 height 695
click at [883, 218] on div "Youth Ice Hockey Organization Research Specialist" at bounding box center [867, 210] width 159 height 49
click at [1274, 30] on button "Run" at bounding box center [1274, 26] width 26 height 29
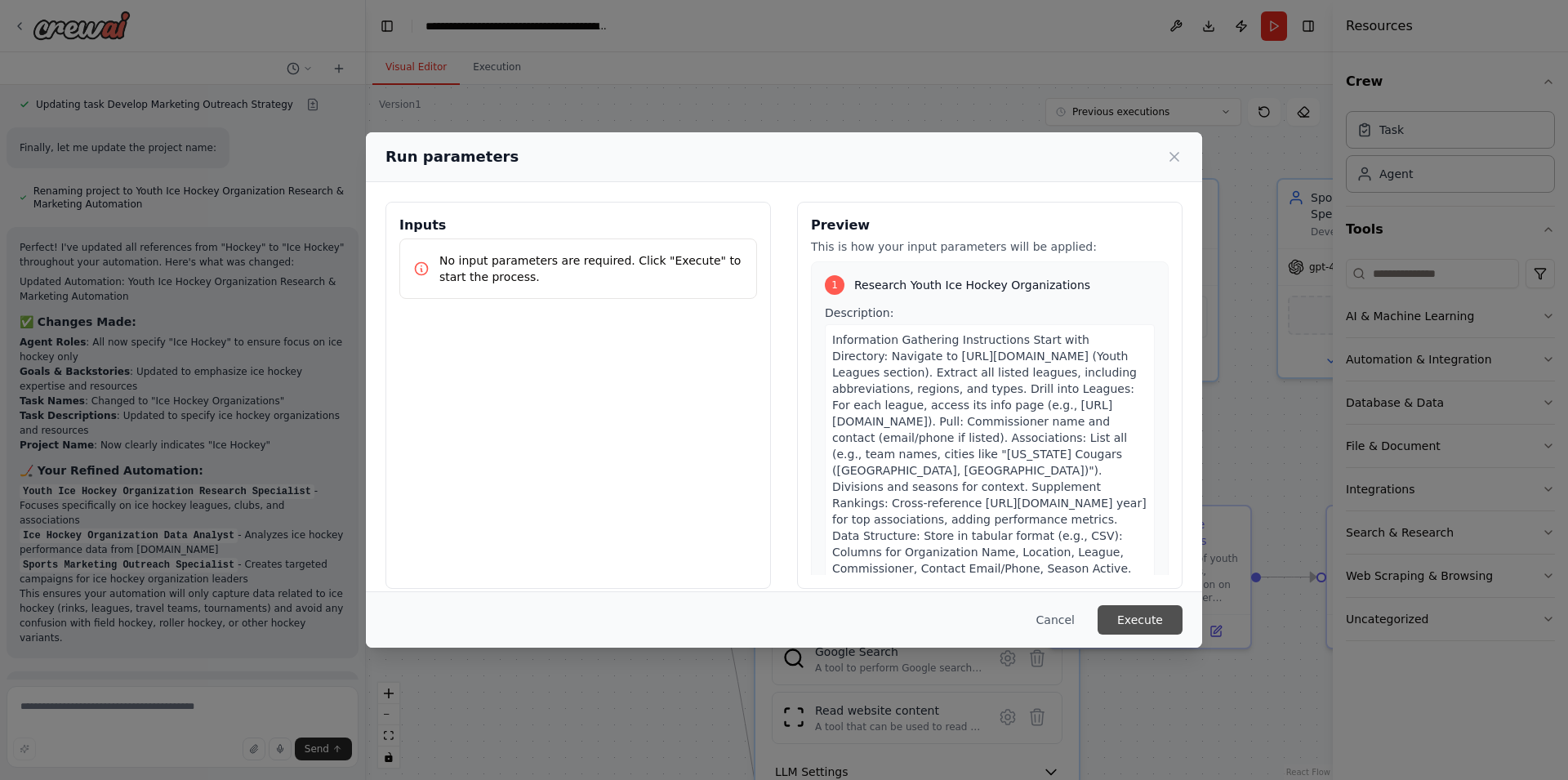
click at [1160, 611] on button "Execute" at bounding box center [1140, 620] width 85 height 29
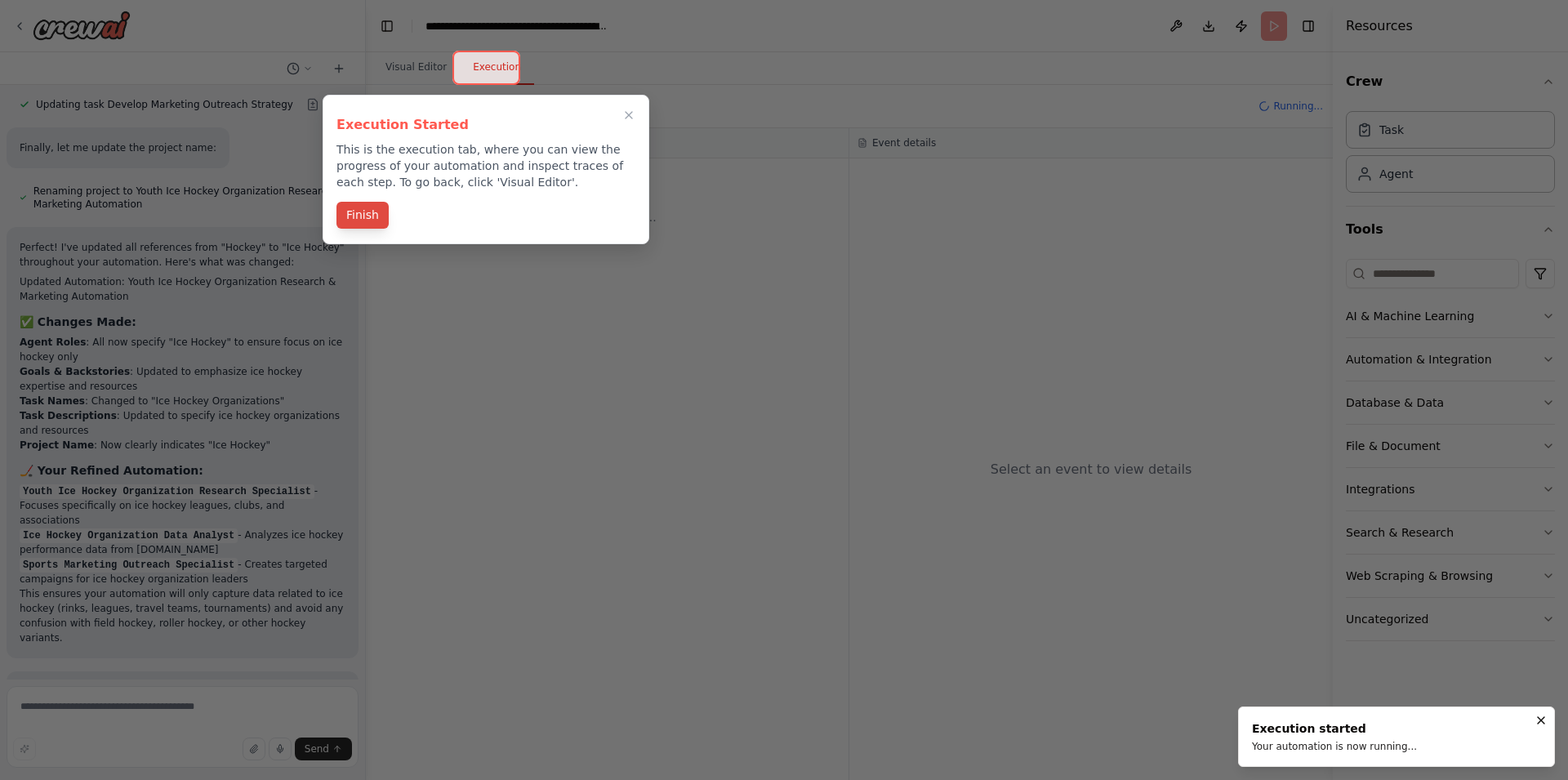
click at [364, 213] on button "Finish" at bounding box center [363, 215] width 53 height 27
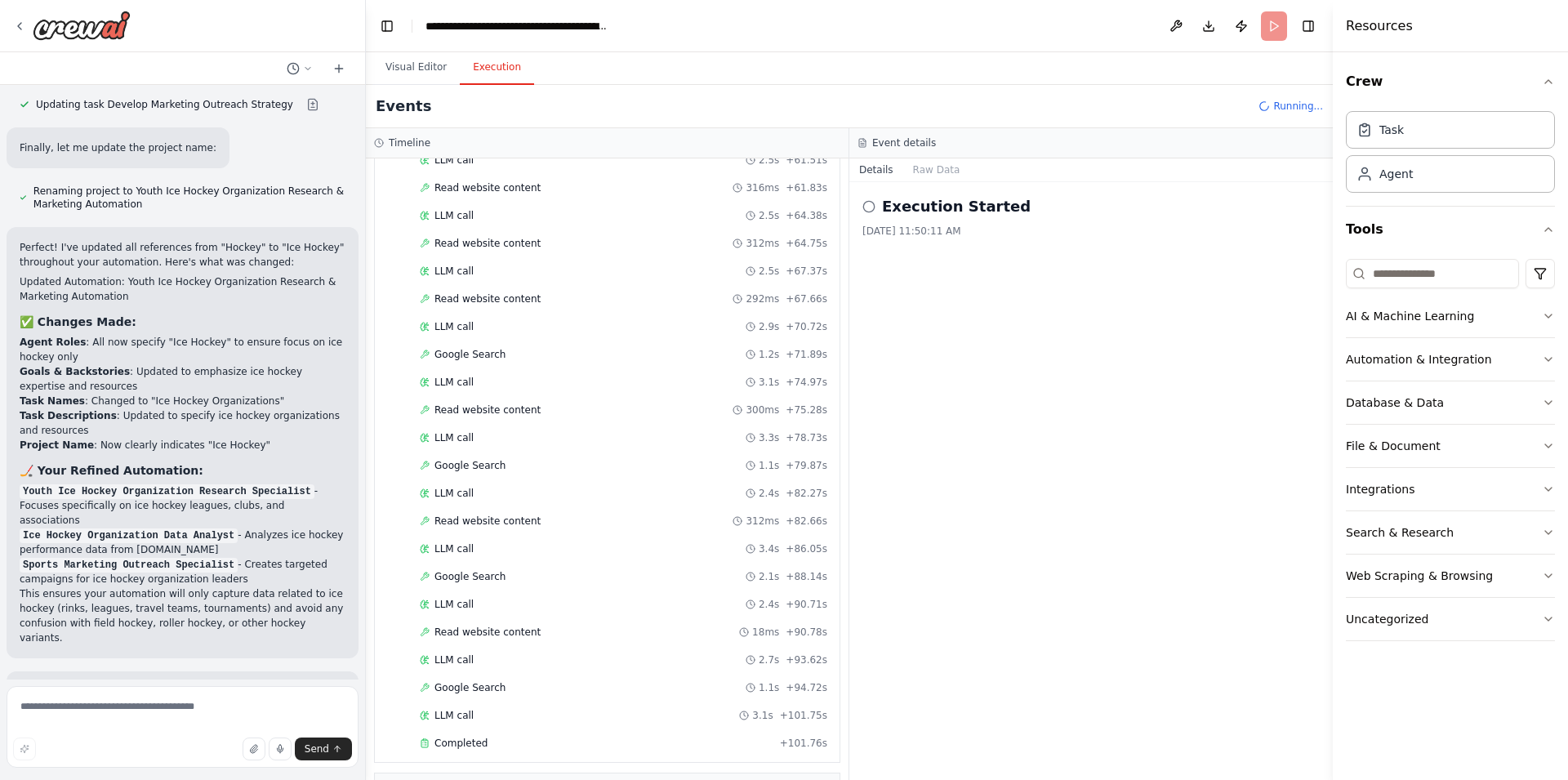
scroll to position [960, 0]
click at [482, 740] on span "Completed" at bounding box center [461, 743] width 53 height 13
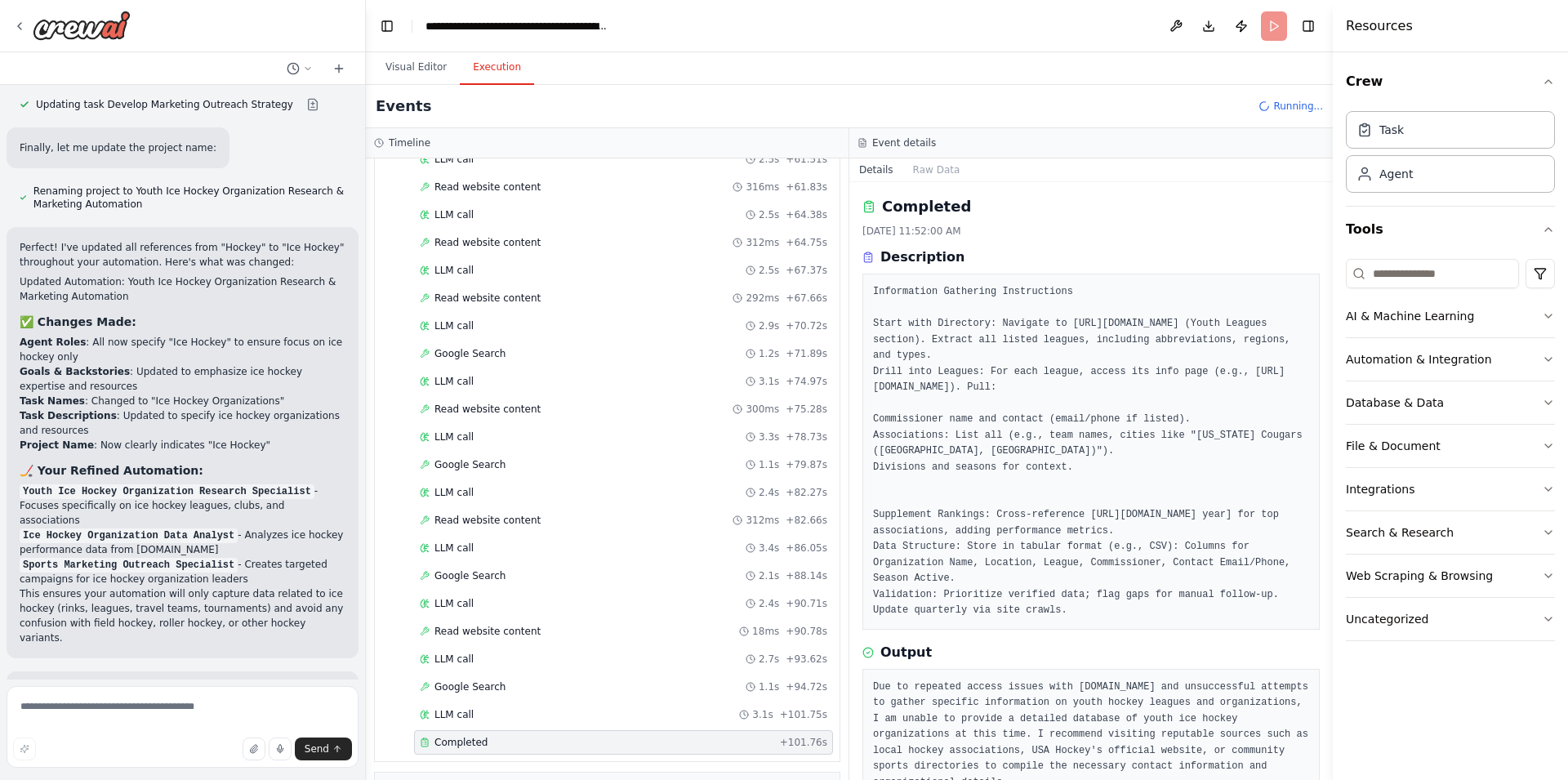
drag, startPoint x: 1327, startPoint y: 375, endPoint x: 1326, endPoint y: 572, distance: 197.0
click at [1326, 572] on button "Toggle Sidebar" at bounding box center [1333, 390] width 13 height 780
drag, startPoint x: 1326, startPoint y: 572, endPoint x: 1318, endPoint y: 573, distance: 8.1
click at [1318, 573] on div "I would like to: Gather name and contact details for youth hockey organizations…" at bounding box center [784, 390] width 1568 height 780
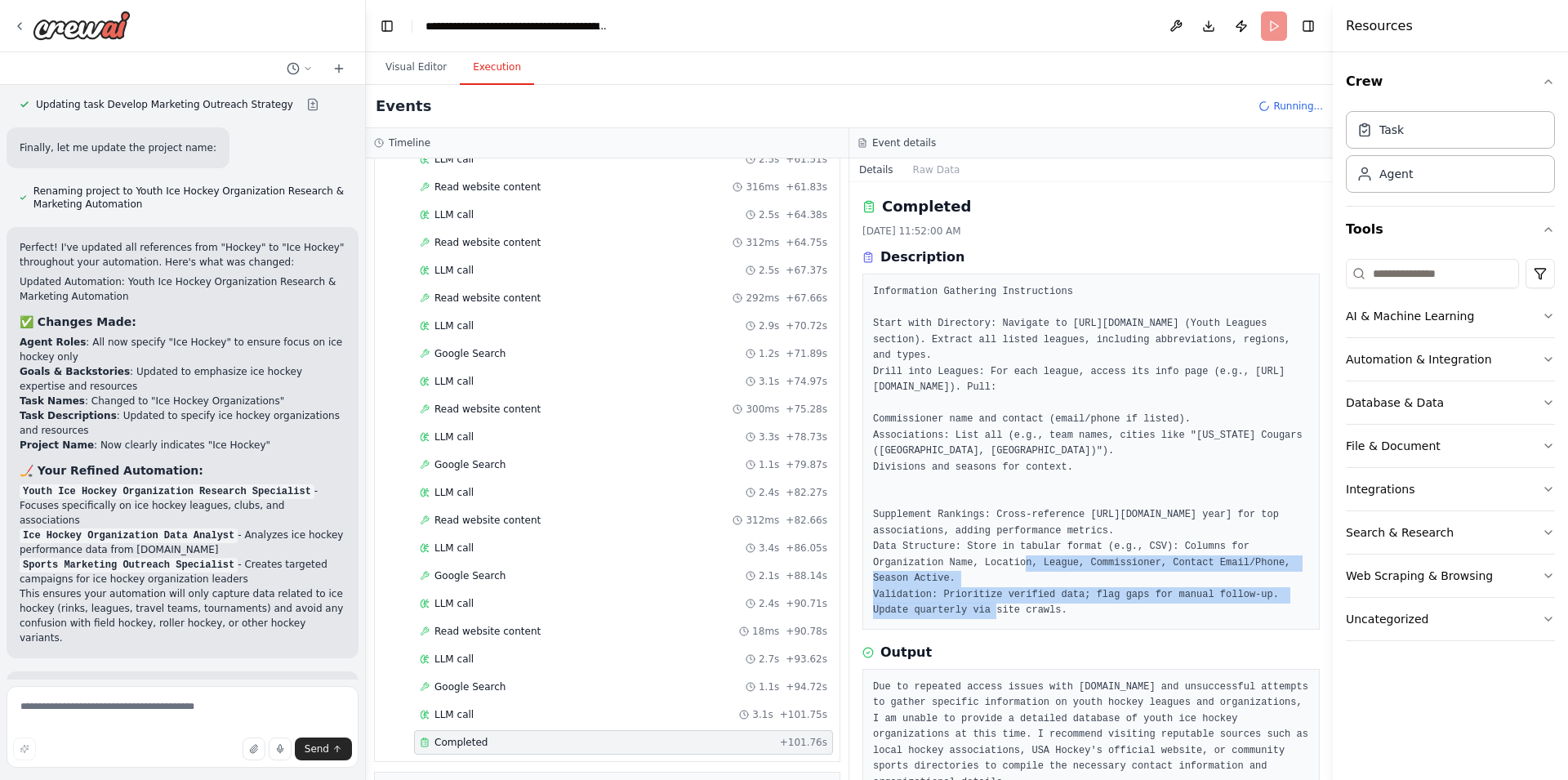
drag, startPoint x: 1318, startPoint y: 573, endPoint x: 1158, endPoint y: 541, distance: 163.2
click at [1158, 541] on div "Completed [DATE] 11:52:00 AM Description Information Gathering Instructions Sta…" at bounding box center [1091, 480] width 483 height 598
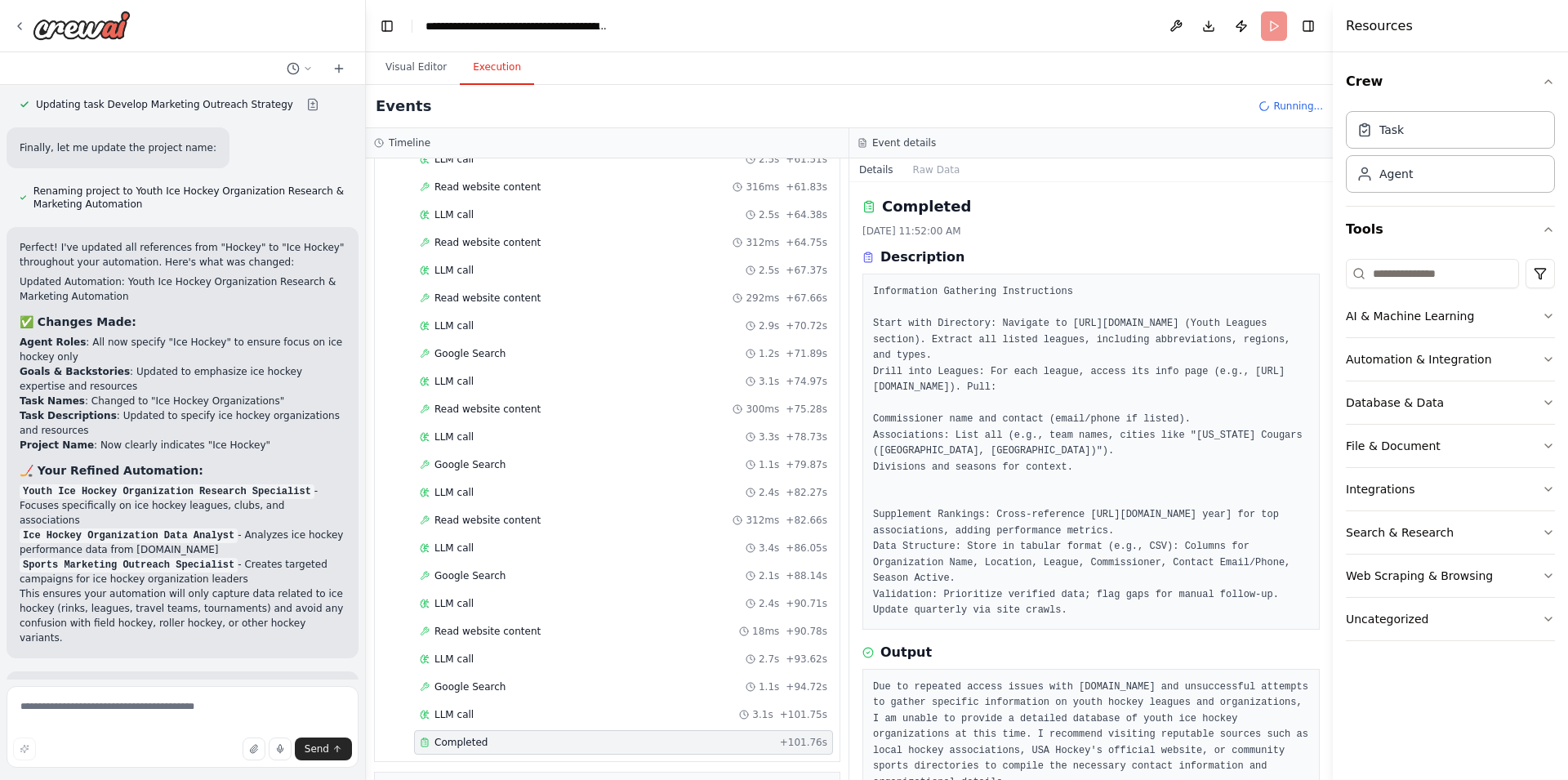
click at [1158, 541] on pre "Information Gathering Instructions Start with Directory: Navigate to [URL][DOMA…" at bounding box center [1091, 452] width 436 height 335
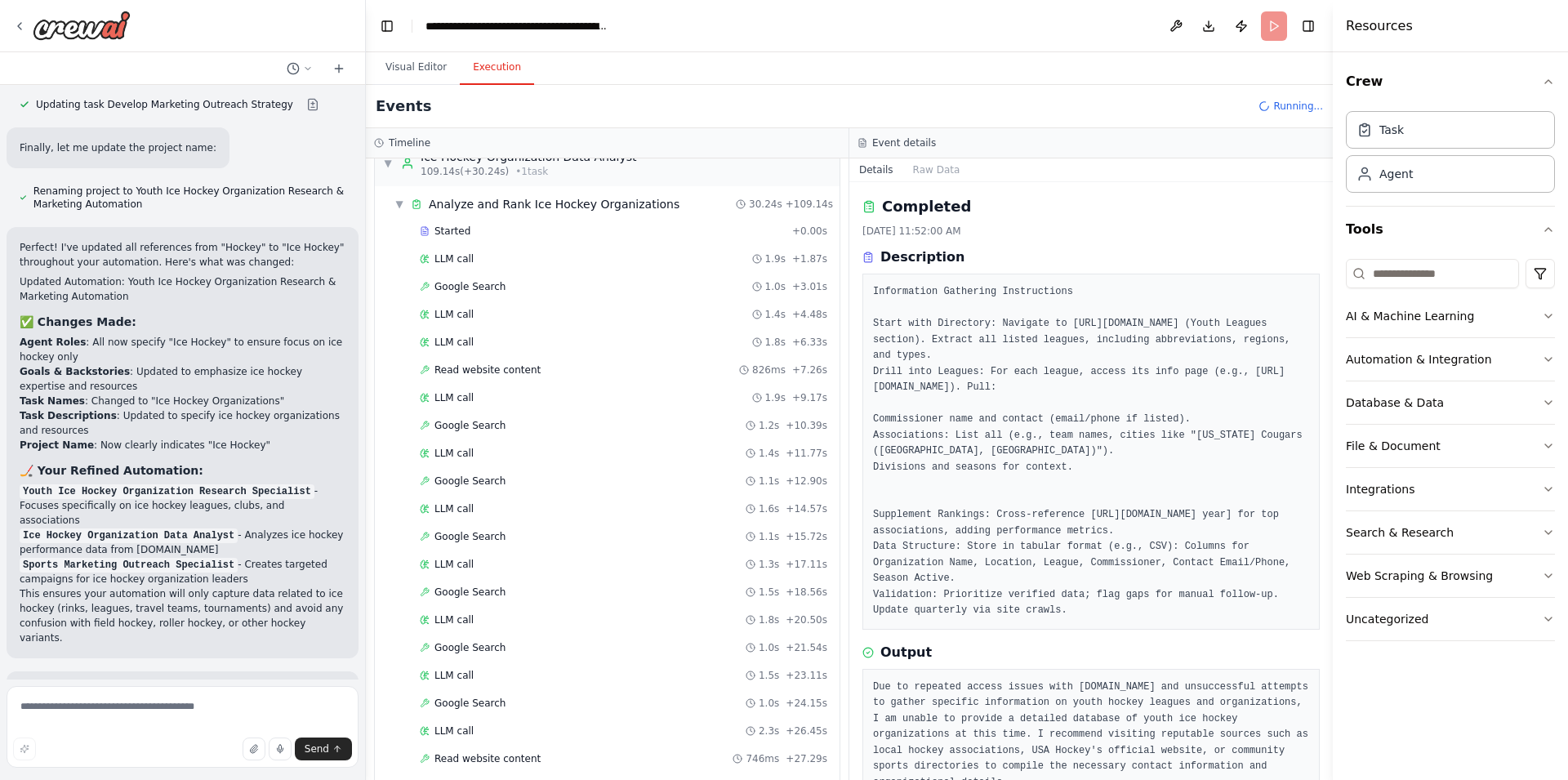
scroll to position [1636, 0]
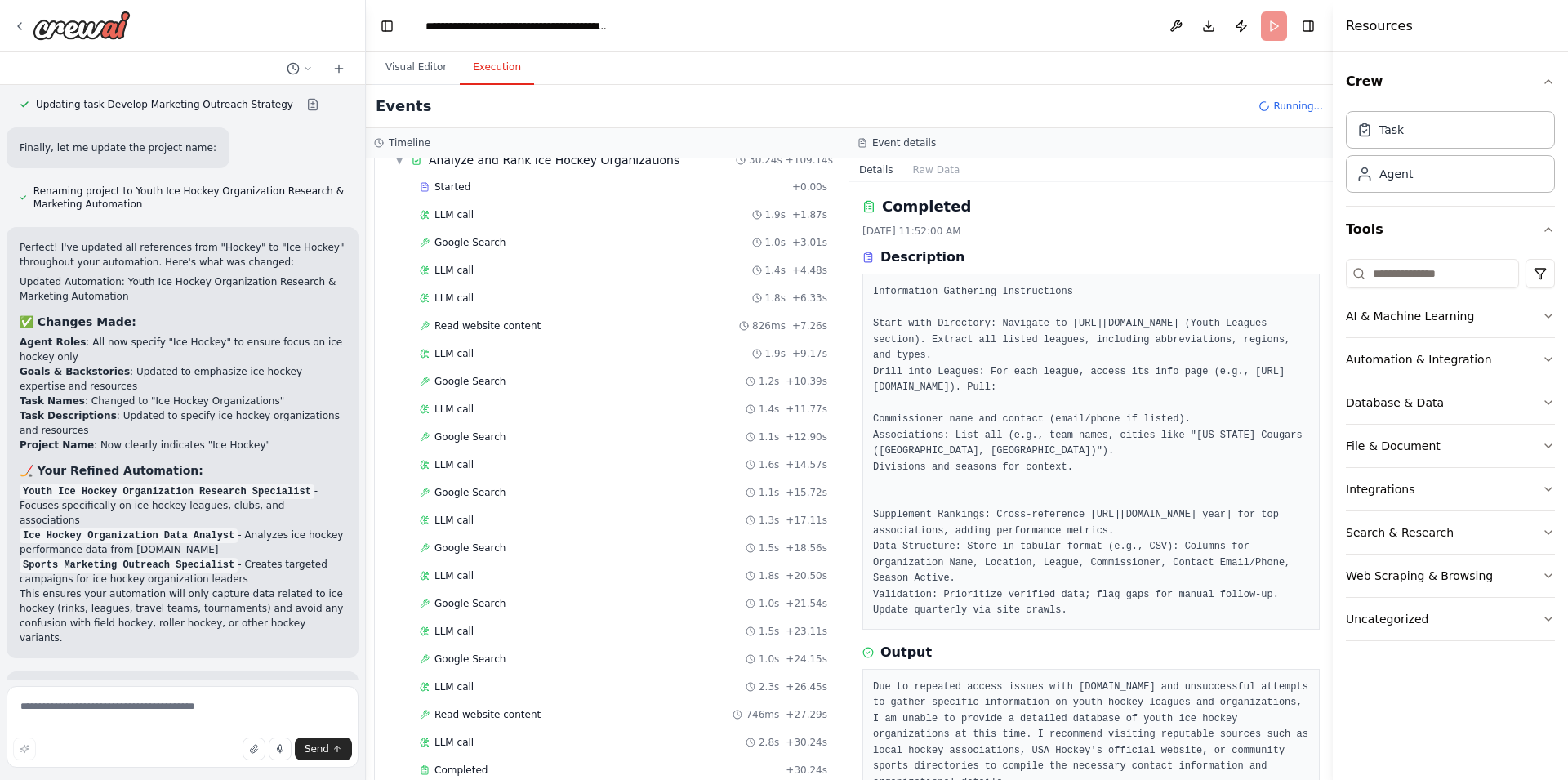
drag, startPoint x: 1328, startPoint y: 513, endPoint x: 1313, endPoint y: 793, distance: 280.4
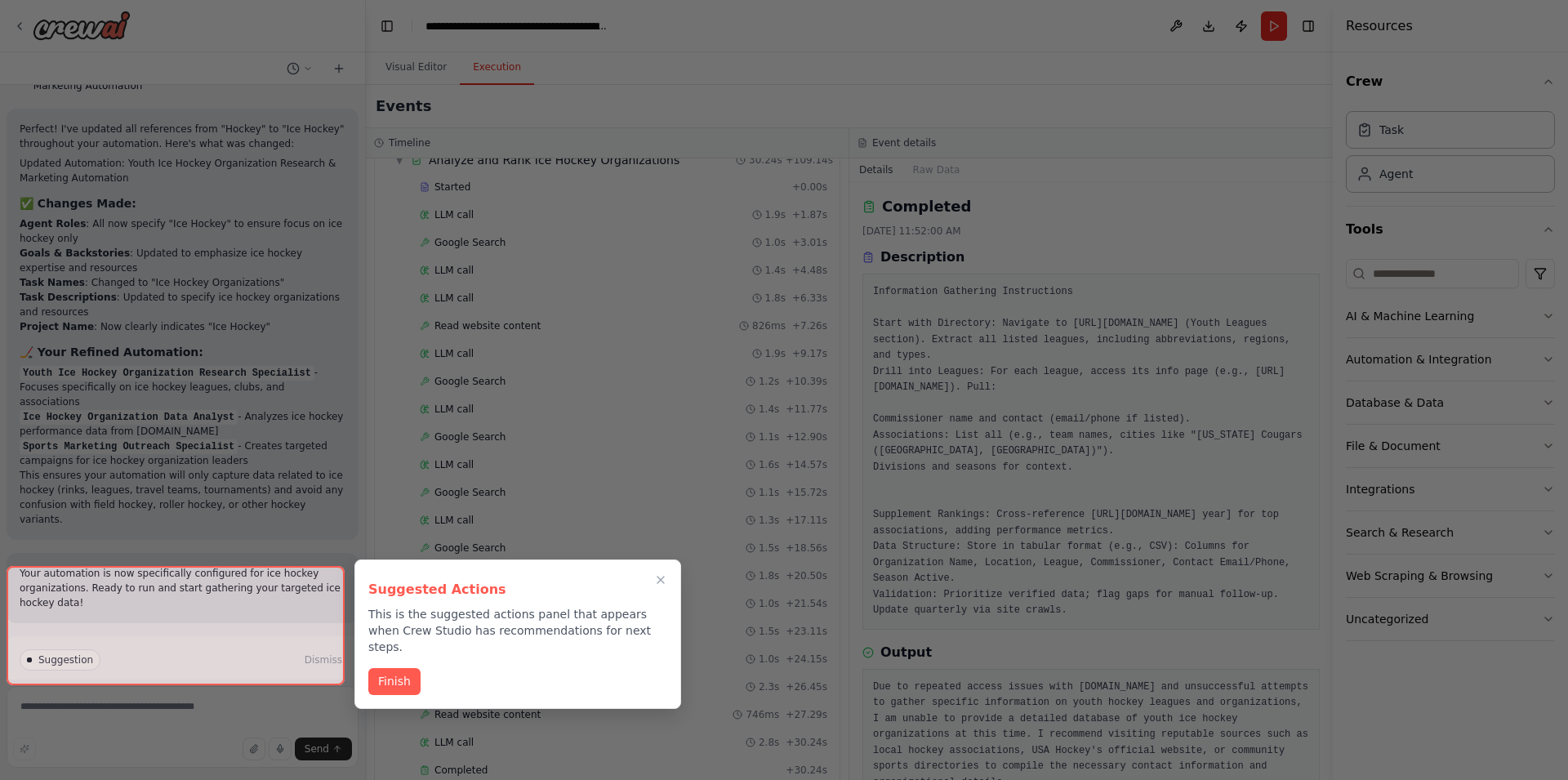
scroll to position [2710, 0]
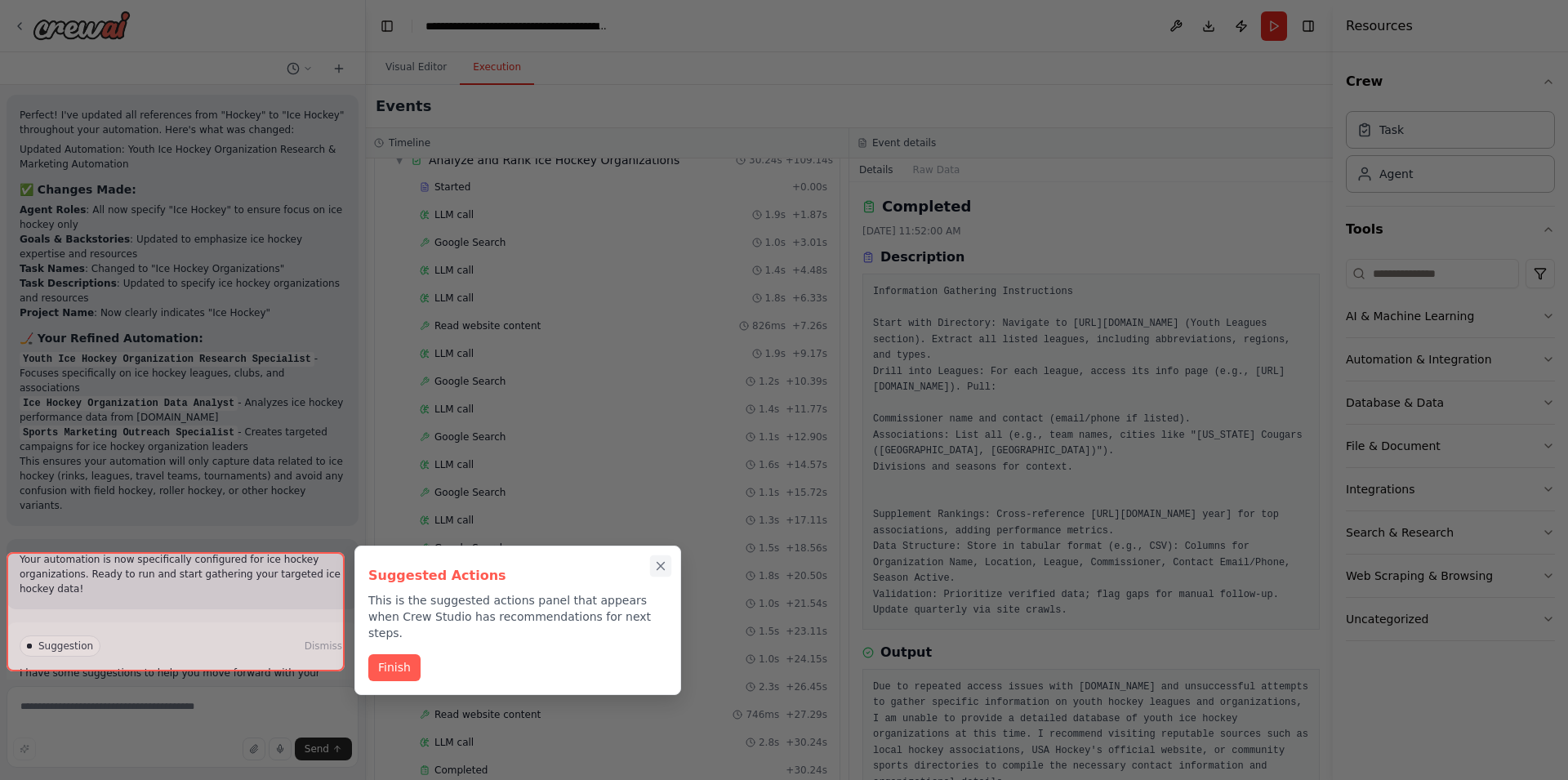
click at [660, 570] on icon "Close walkthrough" at bounding box center [661, 566] width 14 height 14
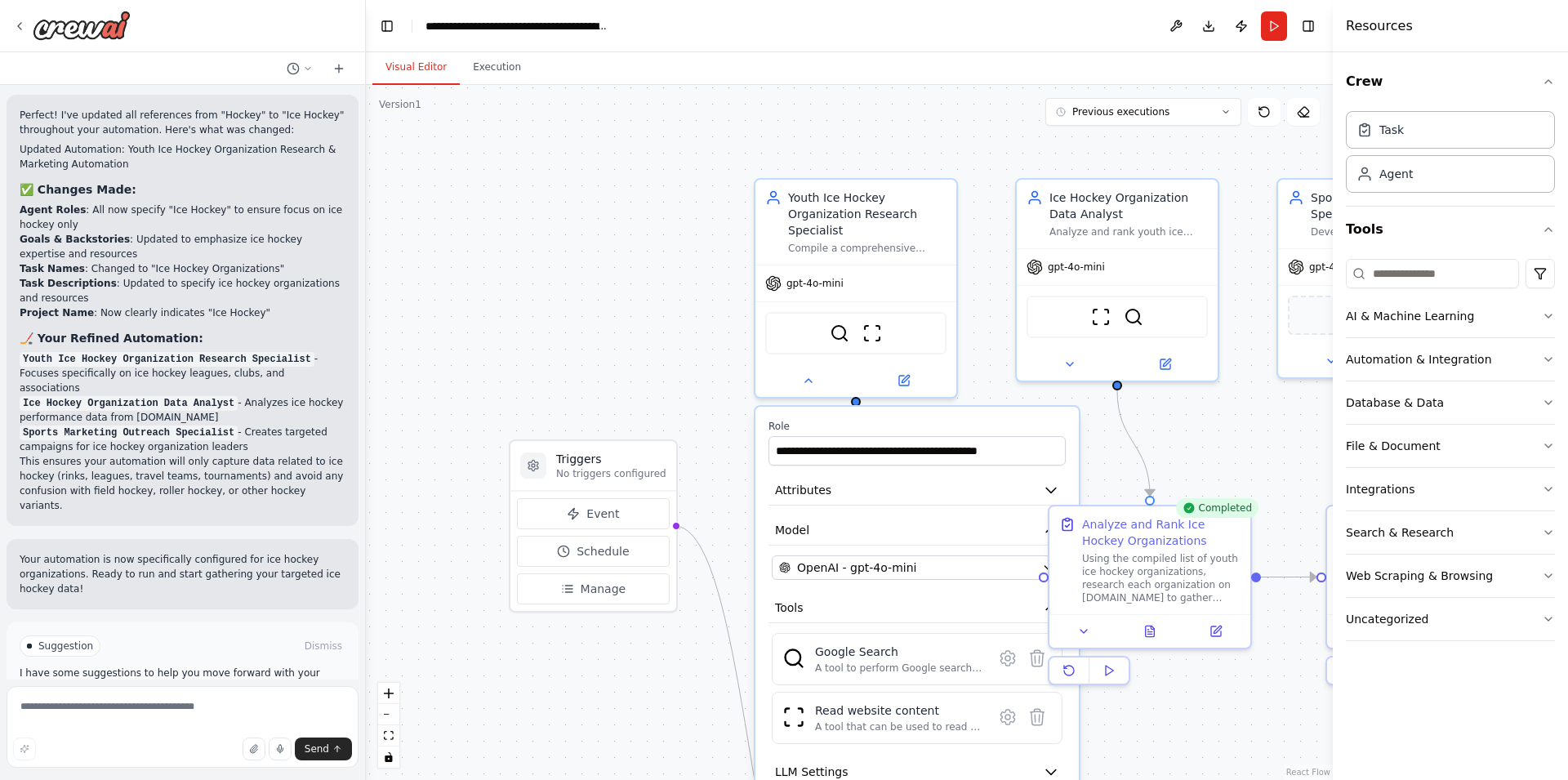
click at [438, 68] on button "Visual Editor" at bounding box center [416, 68] width 87 height 34
click at [941, 481] on button "Attributes" at bounding box center [917, 490] width 298 height 30
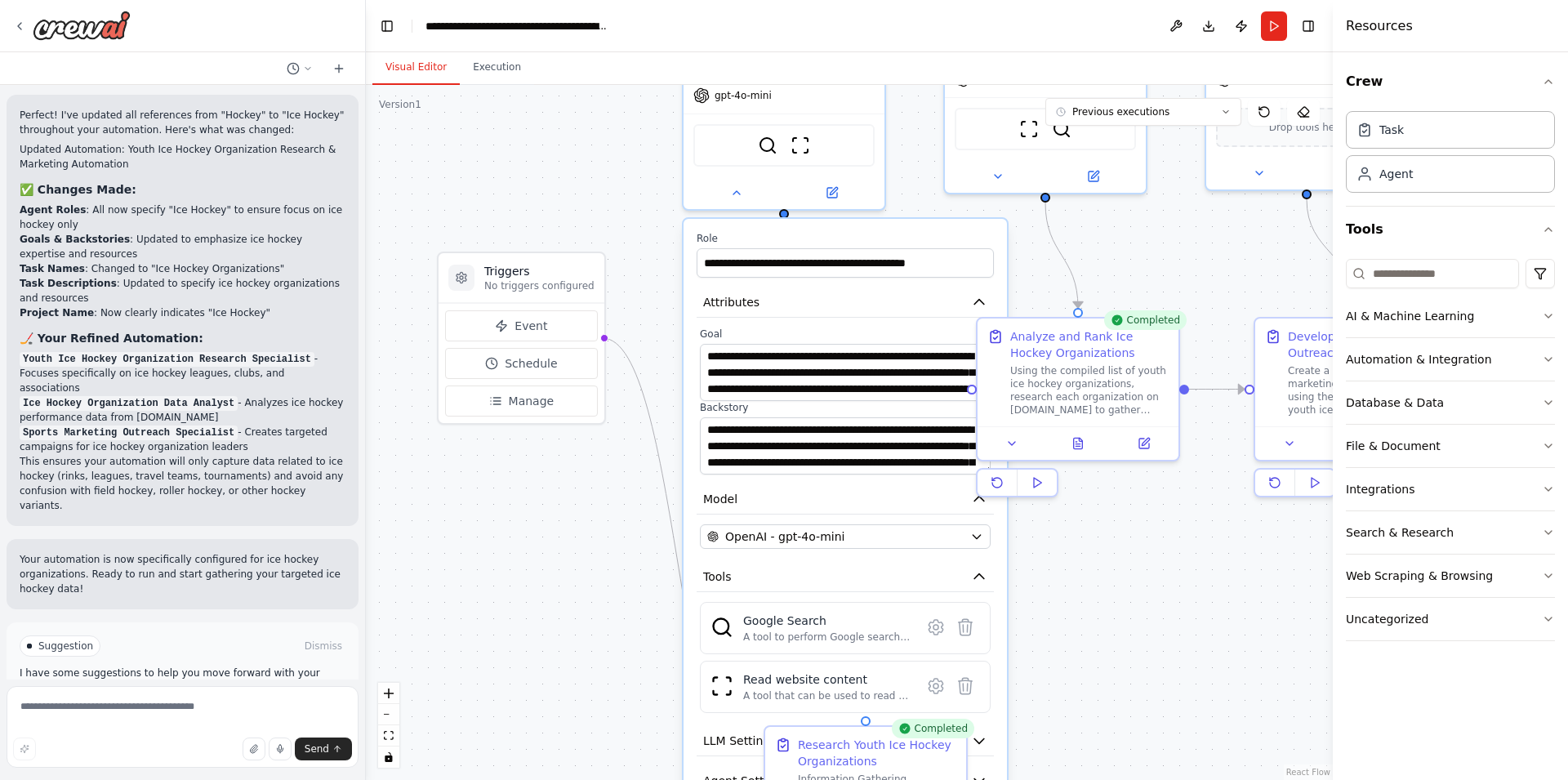
drag, startPoint x: 1219, startPoint y: 706, endPoint x: 1147, endPoint y: 516, distance: 203.2
click at [1147, 516] on div ".deletable-edge-delete-btn { width: 20px; height: 20px; border: 0px solid #ffff…" at bounding box center [850, 432] width 967 height 695
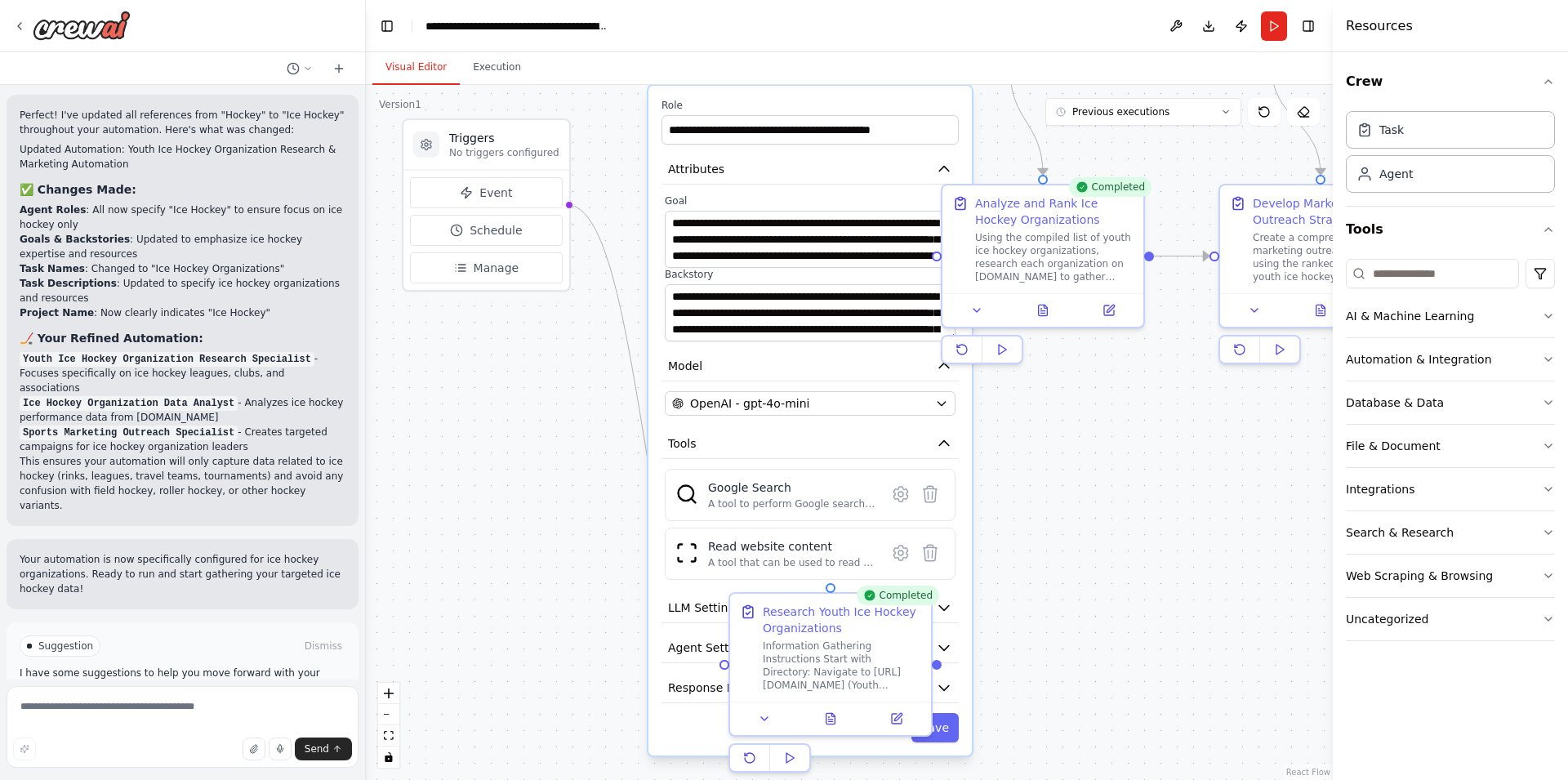
drag, startPoint x: 1098, startPoint y: 634, endPoint x: 1063, endPoint y: 503, distance: 135.6
click at [1063, 503] on div ".deletable-edge-delete-btn { width: 20px; height: 20px; border: 0px solid #ffff…" at bounding box center [850, 432] width 967 height 695
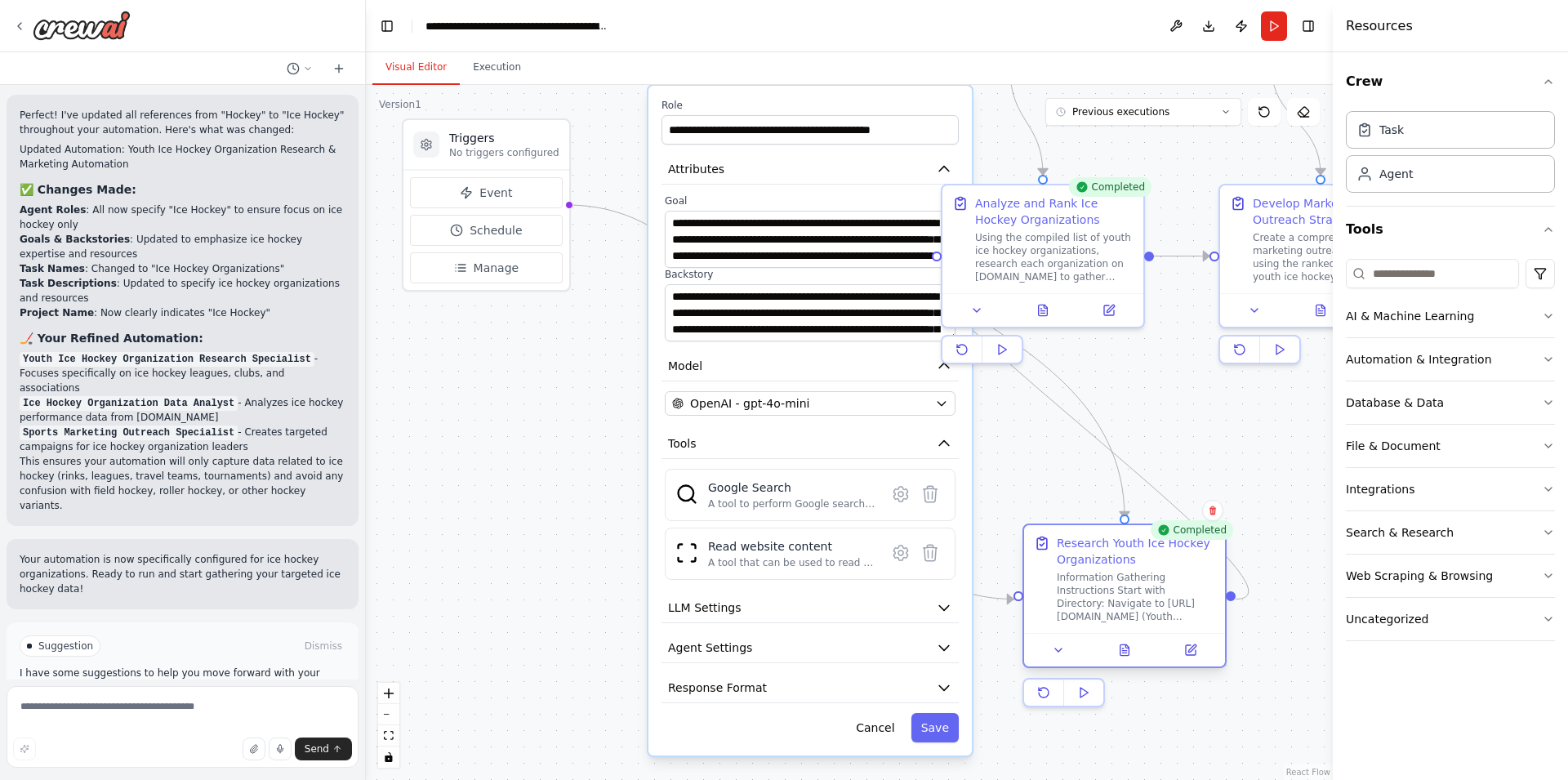
drag, startPoint x: 827, startPoint y: 602, endPoint x: 1151, endPoint y: 548, distance: 328.5
click at [1151, 548] on div "Research Youth Ice Hockey Organizations" at bounding box center [1137, 551] width 159 height 33
click at [889, 718] on button "Cancel" at bounding box center [874, 727] width 58 height 29
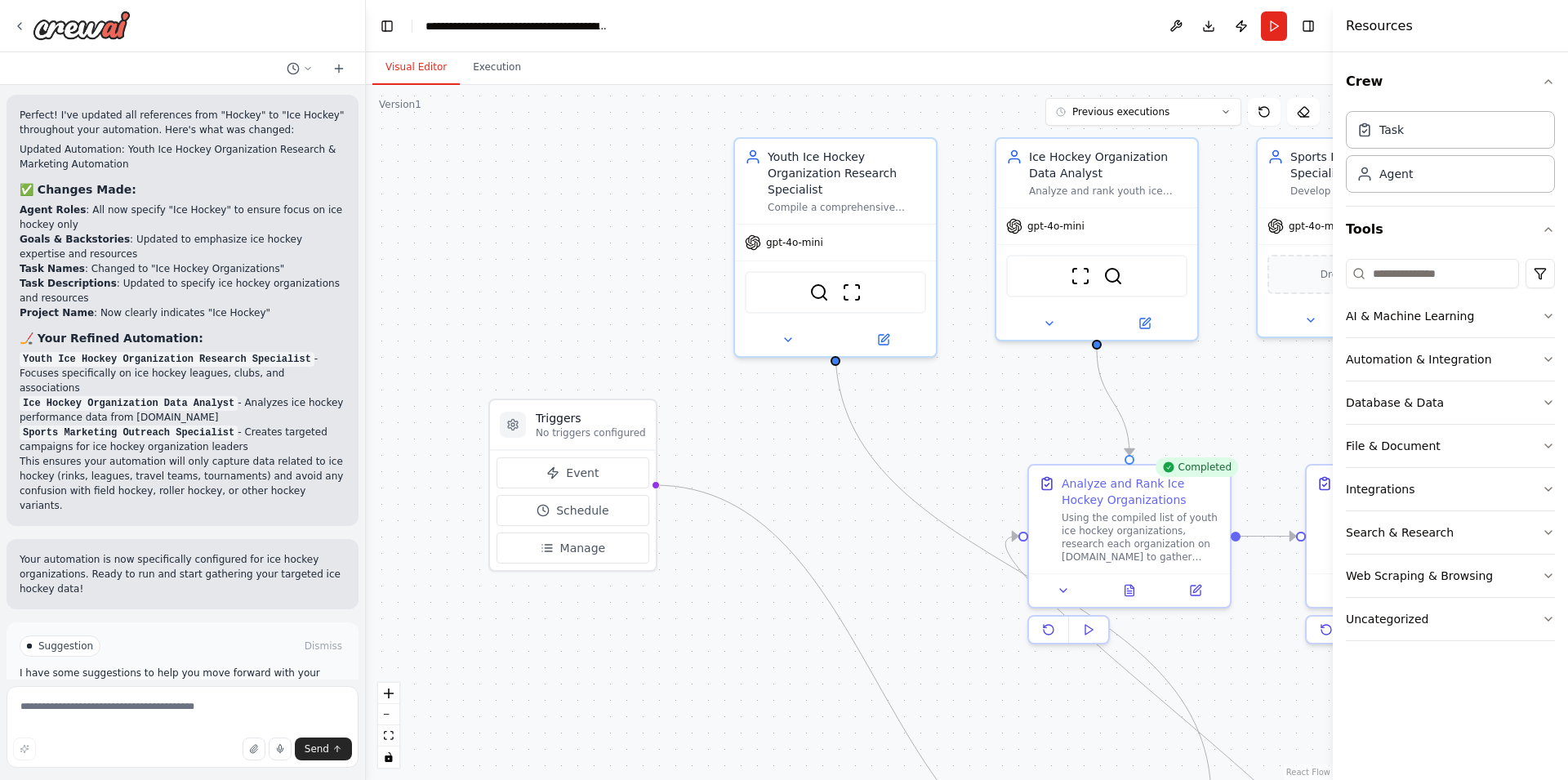
drag, startPoint x: 718, startPoint y: 259, endPoint x: 804, endPoint y: 539, distance: 292.9
click at [804, 539] on div ".deletable-edge-delete-btn { width: 20px; height: 20px; border: 0px solid #ffff…" at bounding box center [850, 432] width 967 height 695
click at [893, 327] on button at bounding box center [883, 337] width 93 height 20
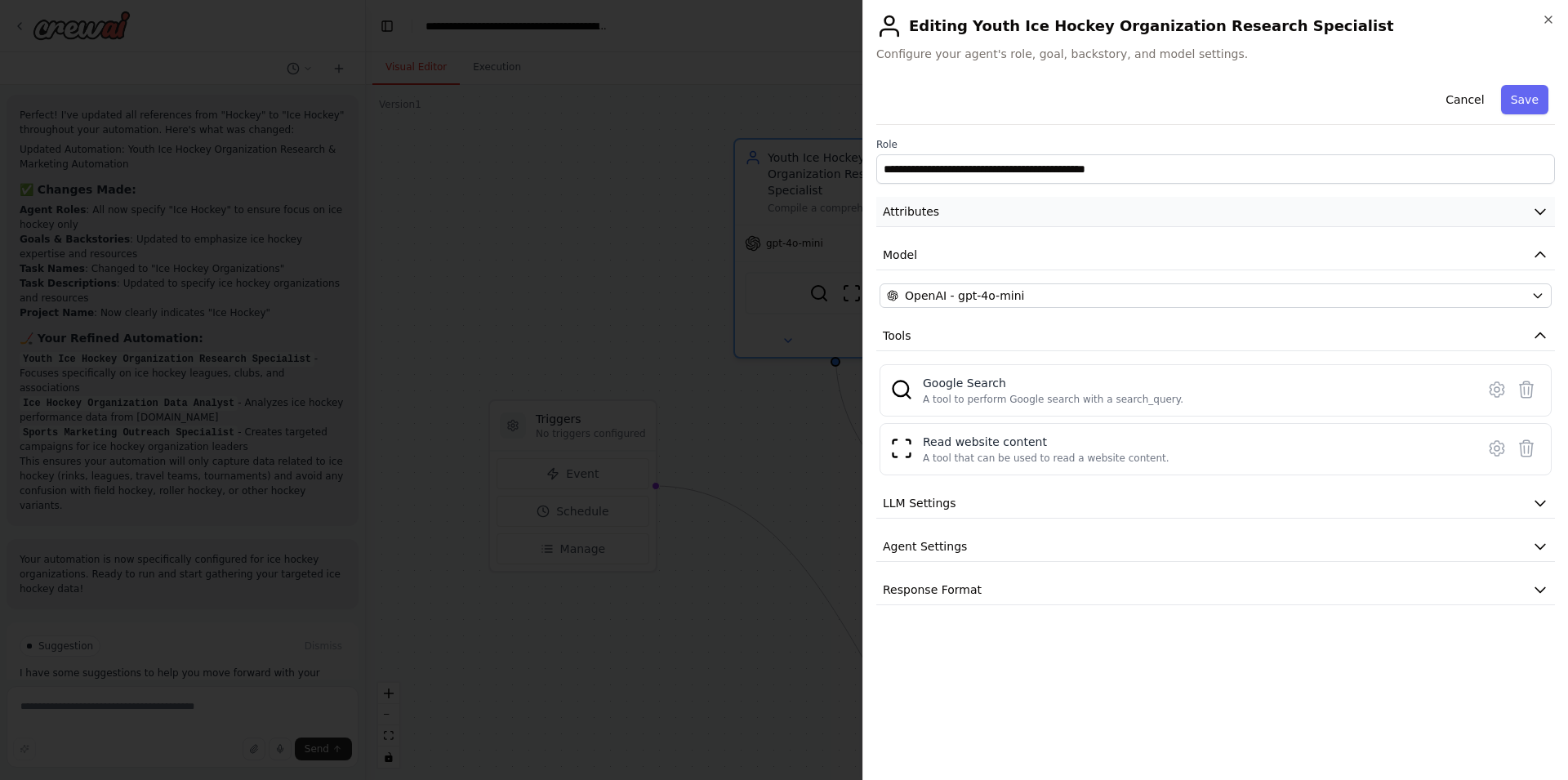
click at [1102, 211] on button "Attributes" at bounding box center [1215, 212] width 678 height 30
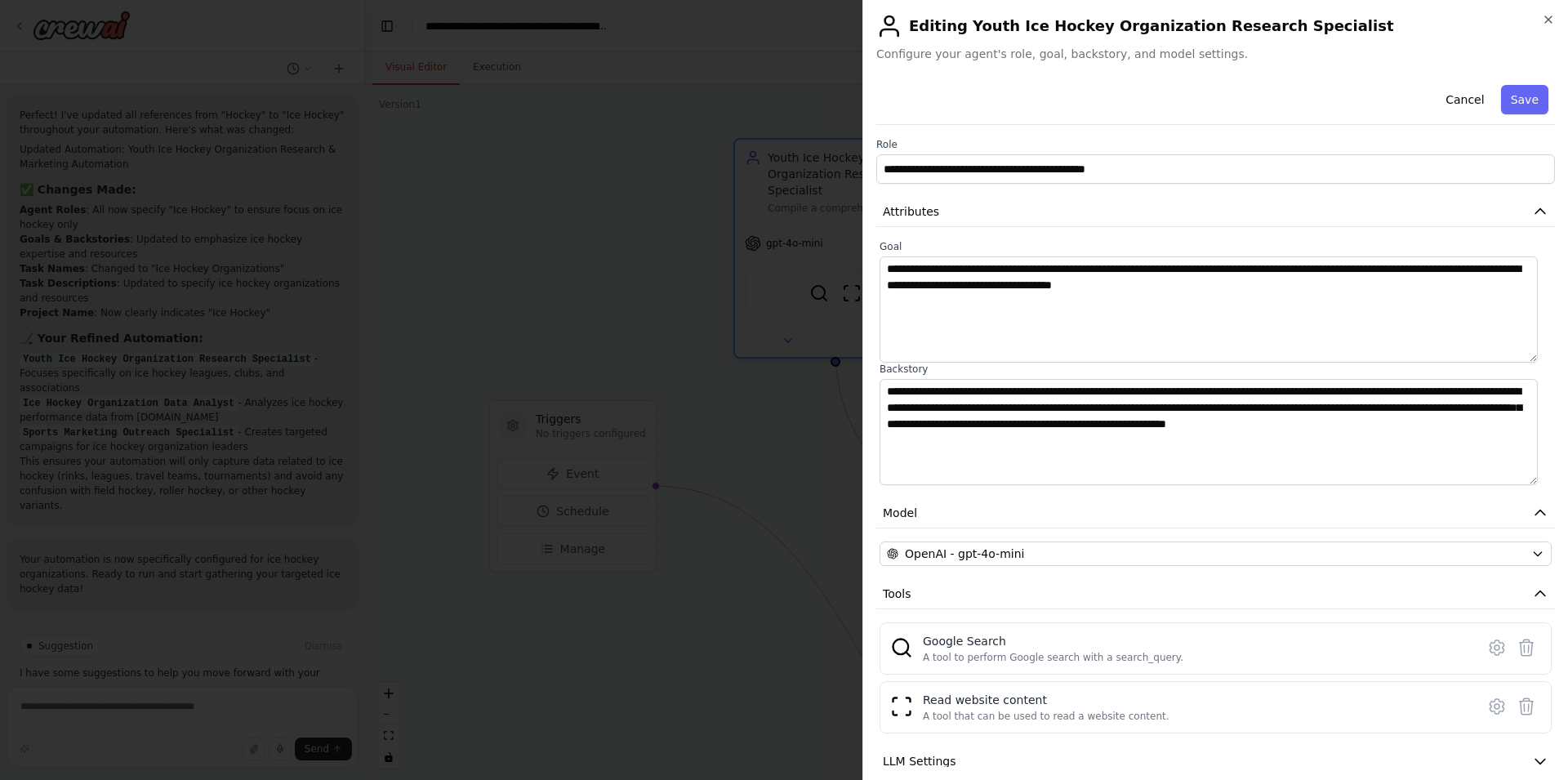
scroll to position [110, 0]
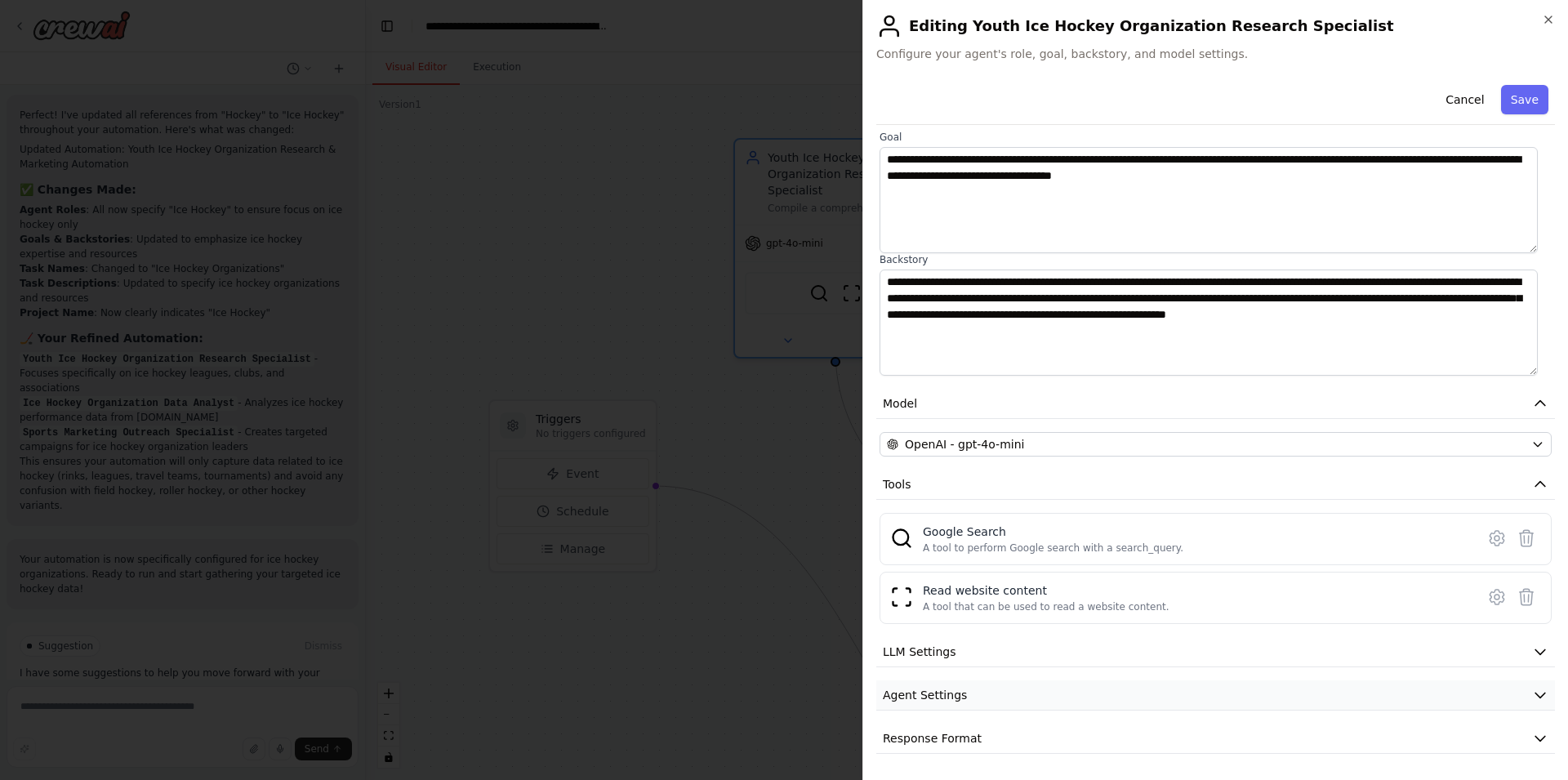
click at [923, 697] on span "Agent Settings" at bounding box center [925, 695] width 84 height 16
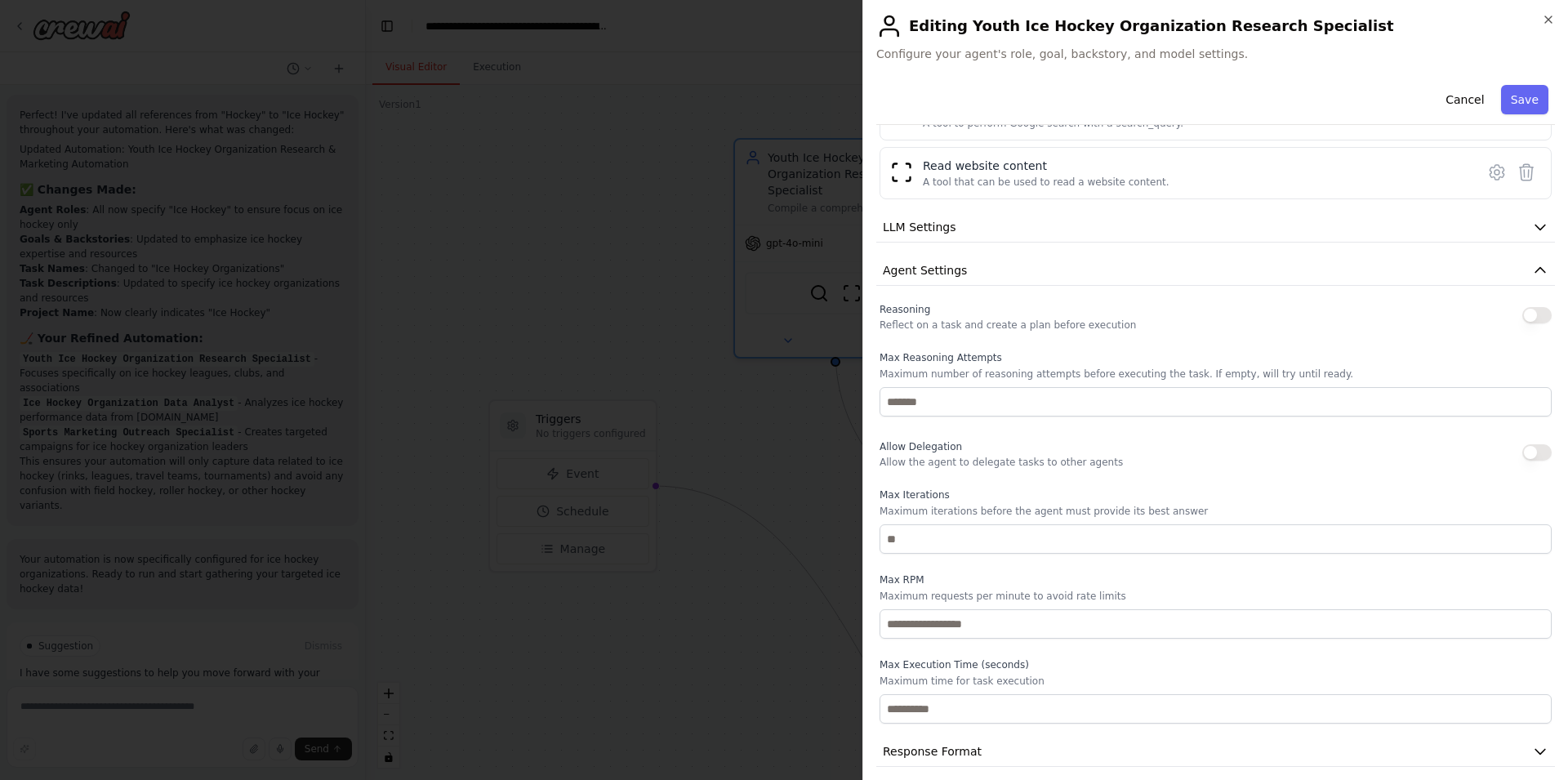
scroll to position [547, 0]
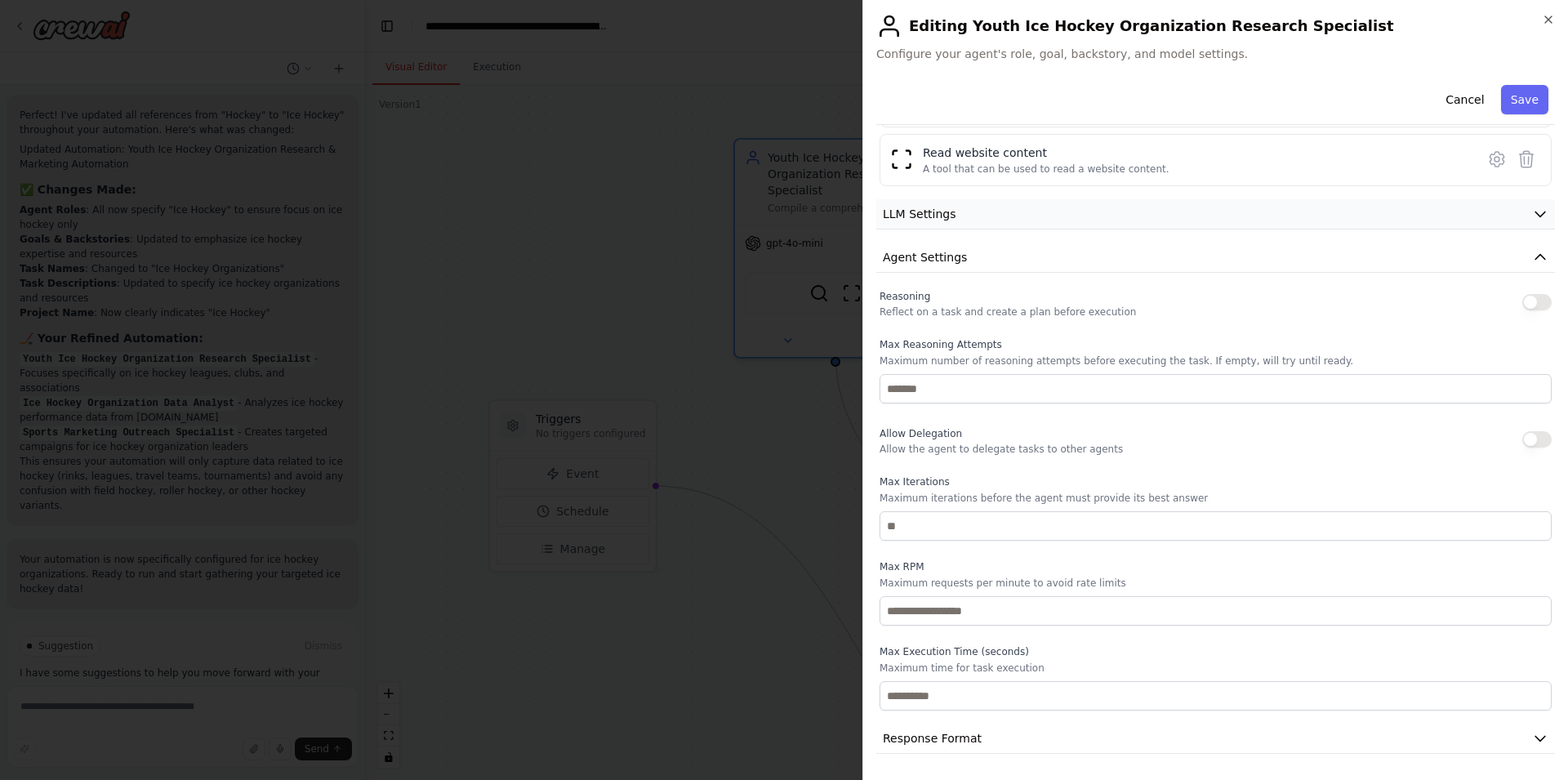
click at [980, 220] on button "LLM Settings" at bounding box center [1215, 215] width 678 height 30
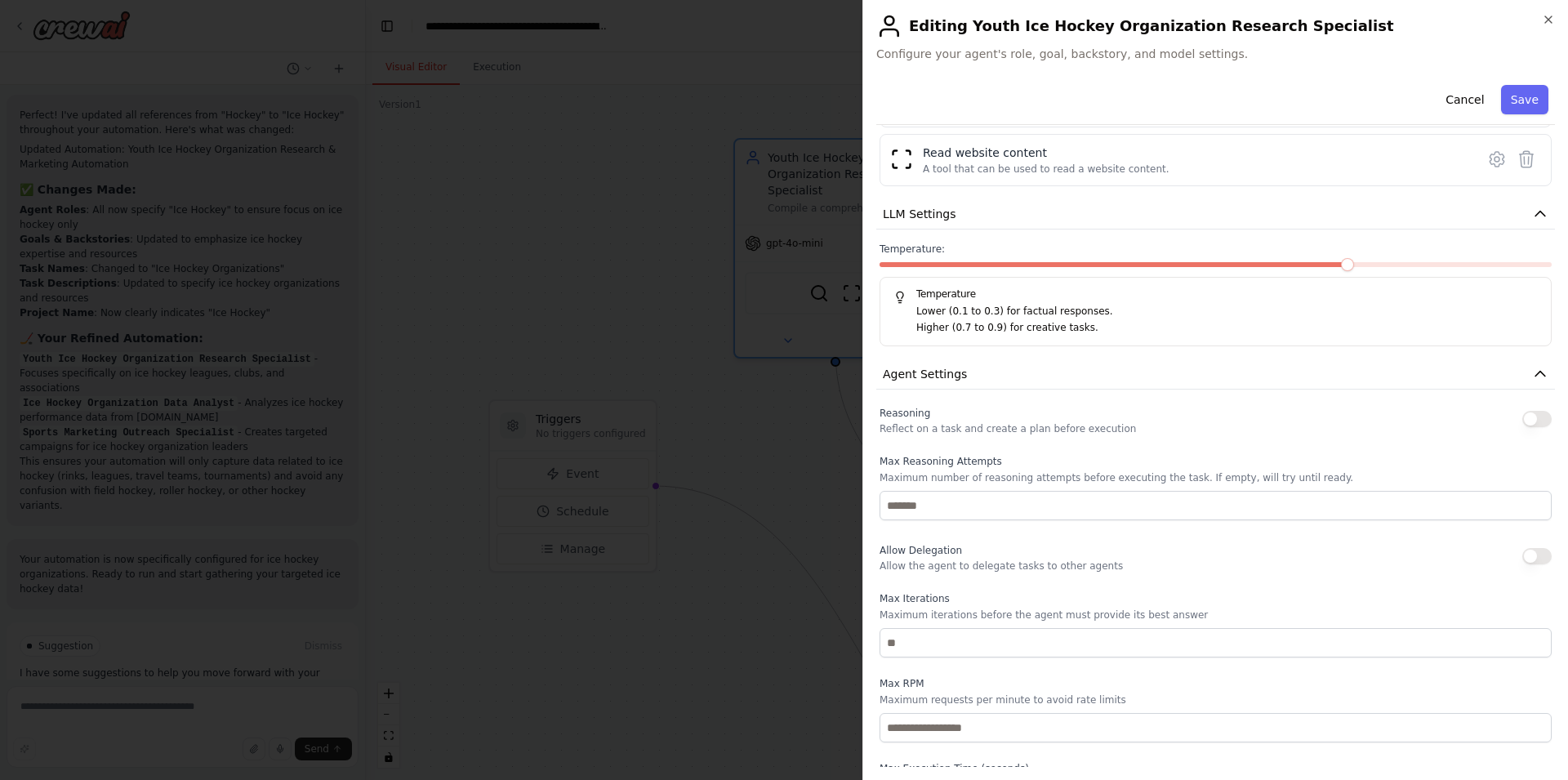
scroll to position [664, 0]
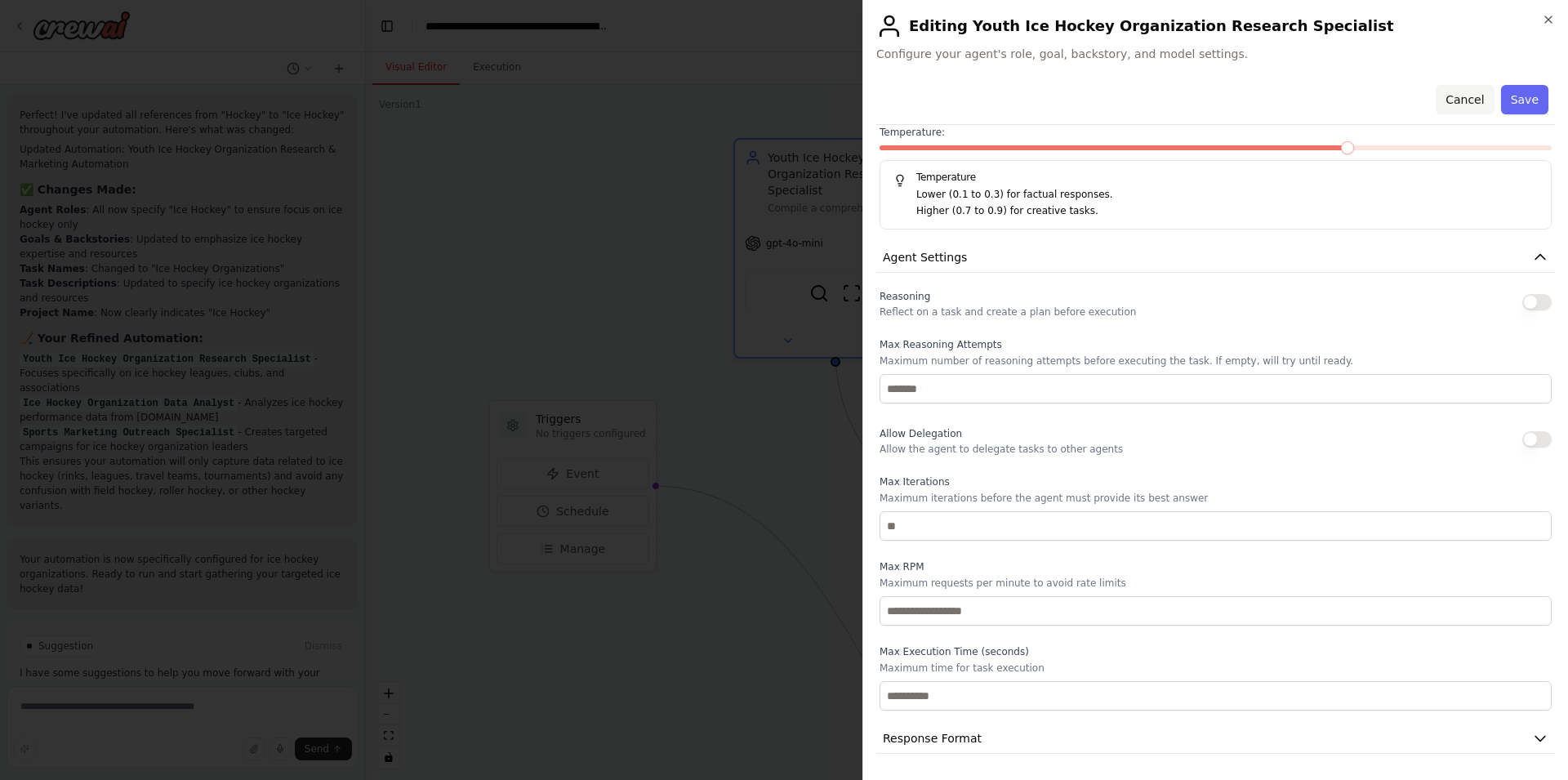
click at [1446, 94] on button "Cancel" at bounding box center [1465, 99] width 58 height 29
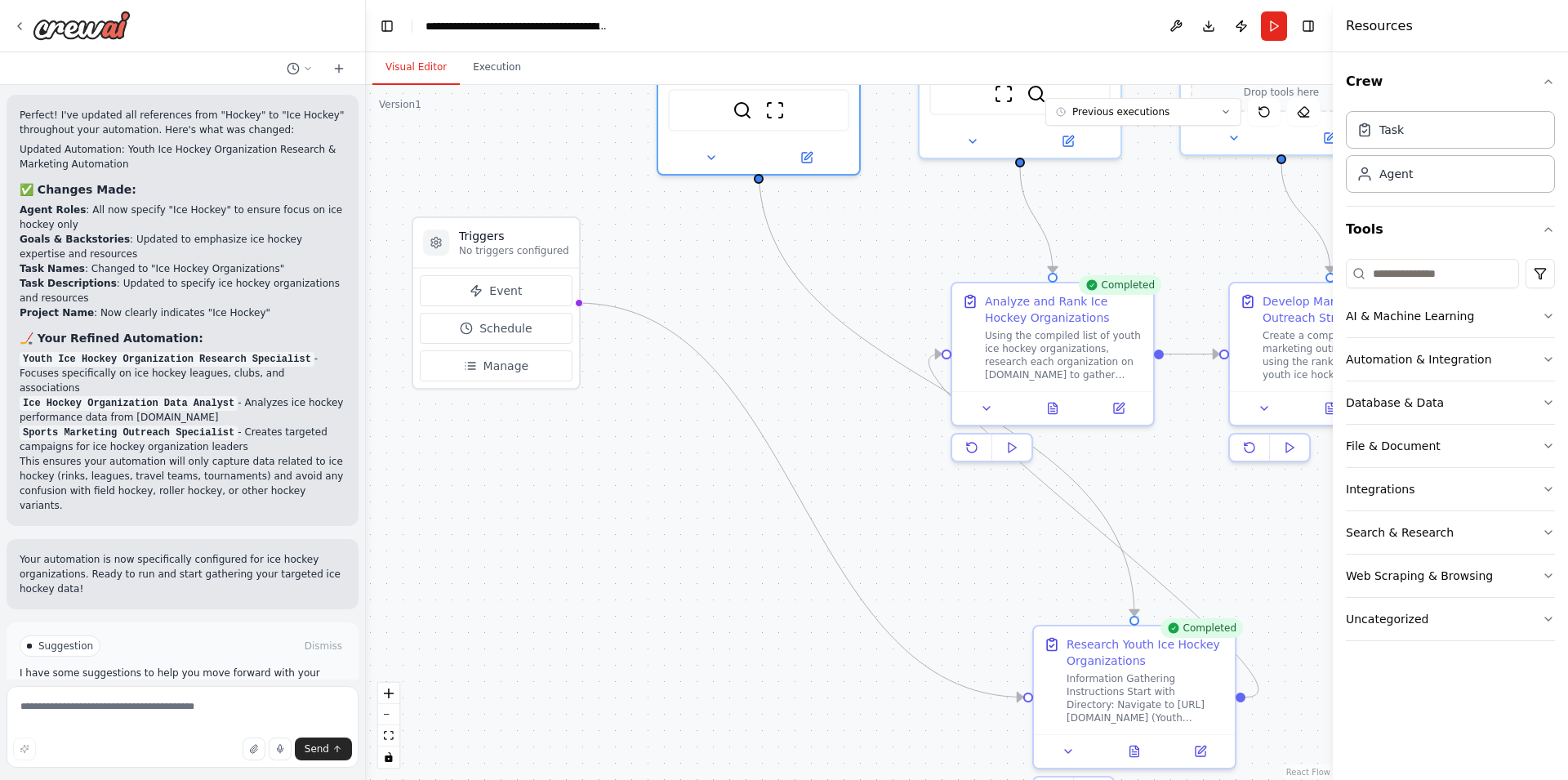
drag, startPoint x: 965, startPoint y: 450, endPoint x: 874, endPoint y: 242, distance: 227.0
click at [874, 242] on div ".deletable-edge-delete-btn { width: 20px; height: 20px; border: 0px solid #ffff…" at bounding box center [850, 432] width 967 height 695
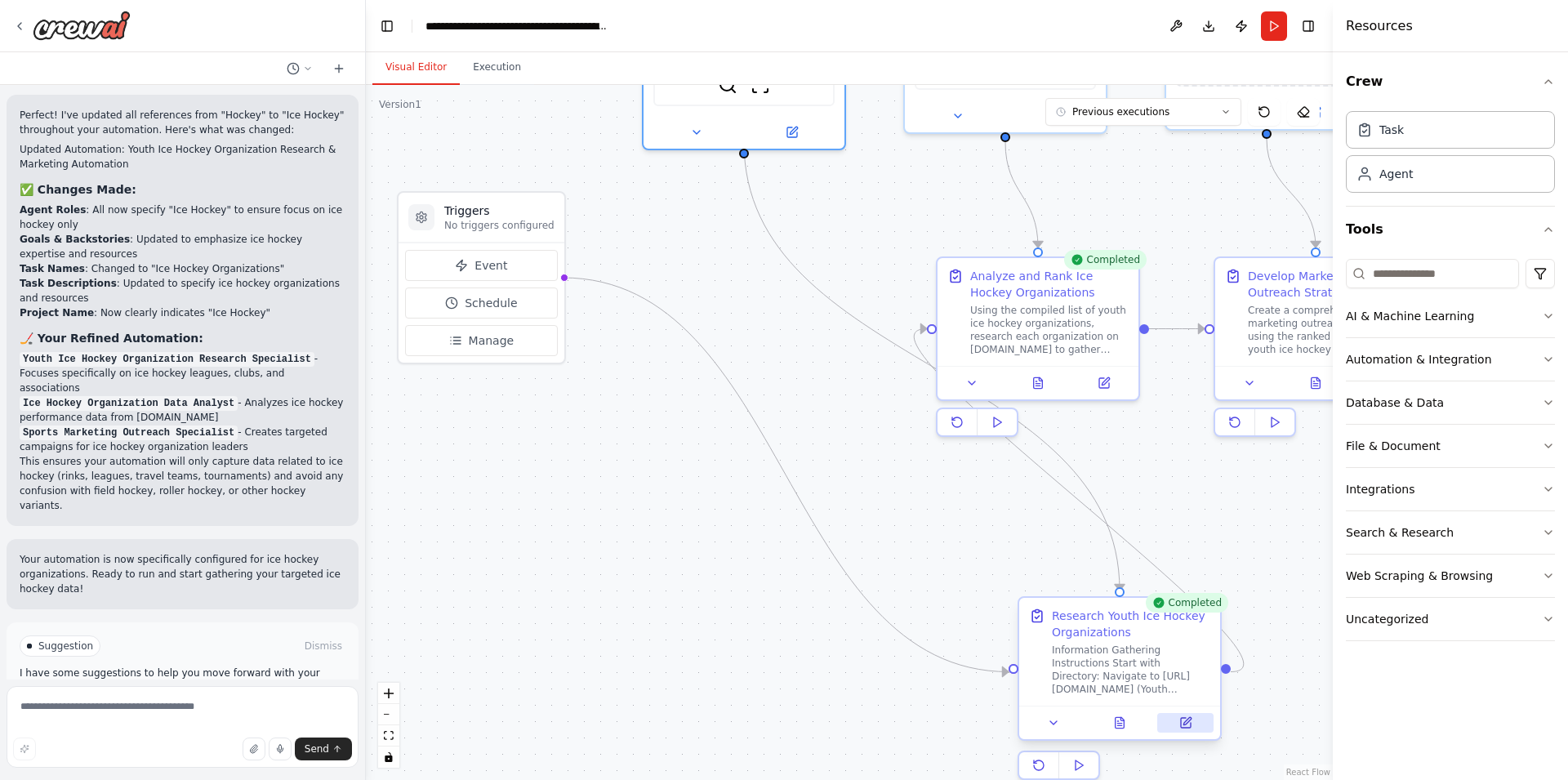
click at [1188, 727] on icon at bounding box center [1186, 722] width 10 height 10
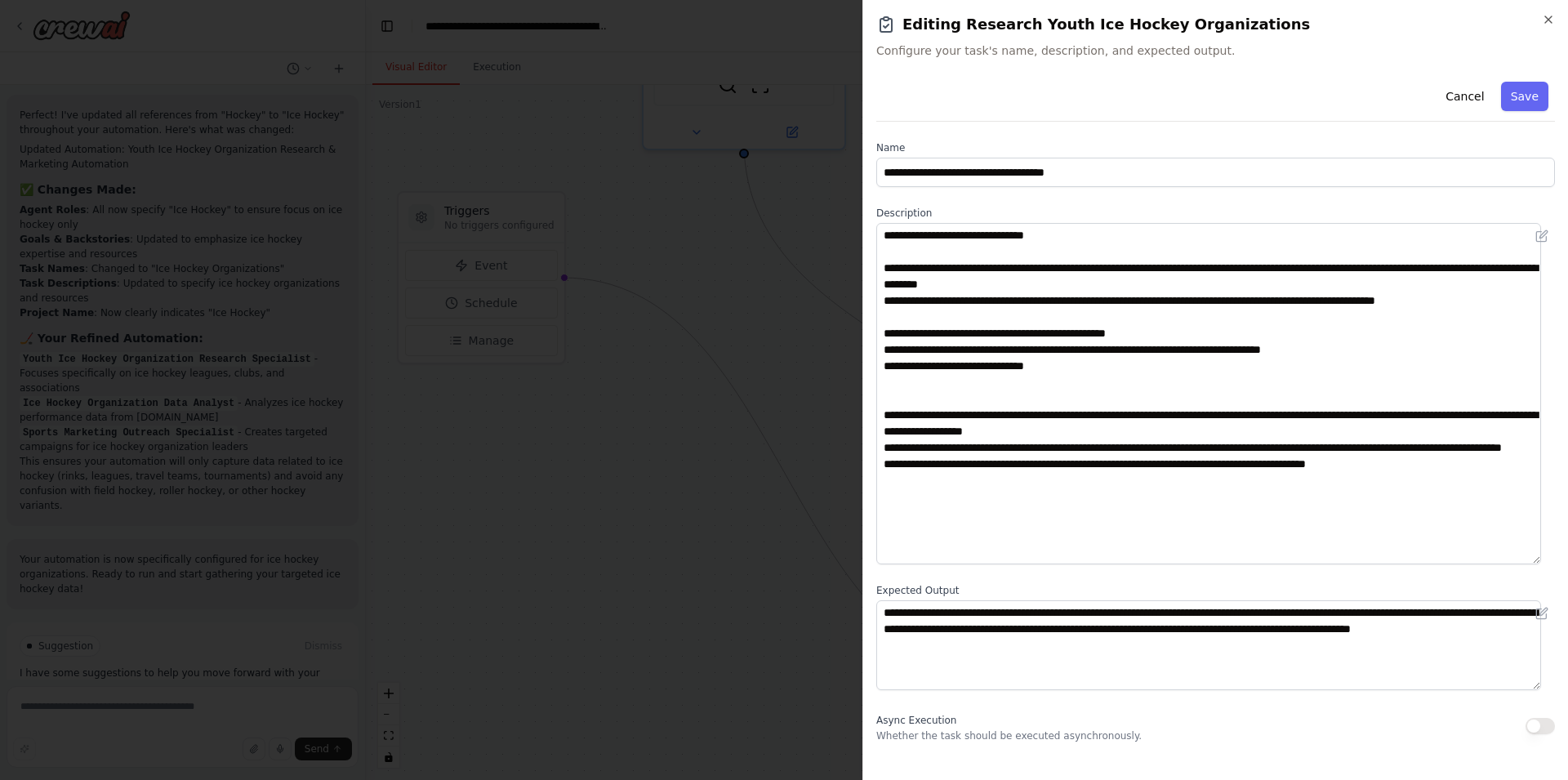
drag, startPoint x: 1543, startPoint y: 309, endPoint x: 1475, endPoint y: 562, distance: 262.0
click at [1475, 562] on textarea "**********" at bounding box center [1209, 393] width 665 height 341
click at [1446, 94] on button "Cancel" at bounding box center [1465, 96] width 58 height 29
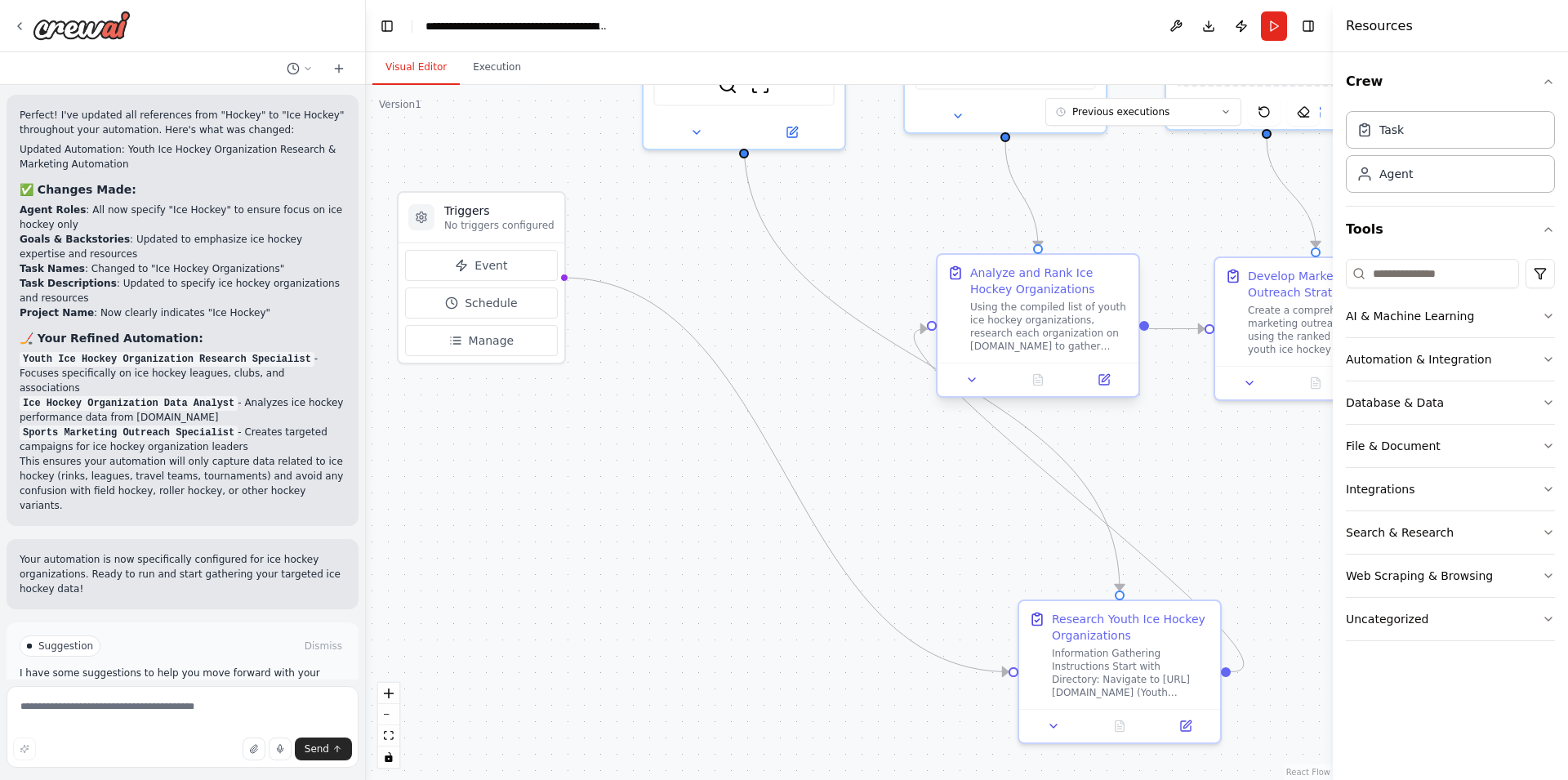
click at [1055, 353] on div "Analyze and Rank Ice Hockey Organizations Using the compiled list of youth ice …" at bounding box center [1038, 308] width 201 height 108
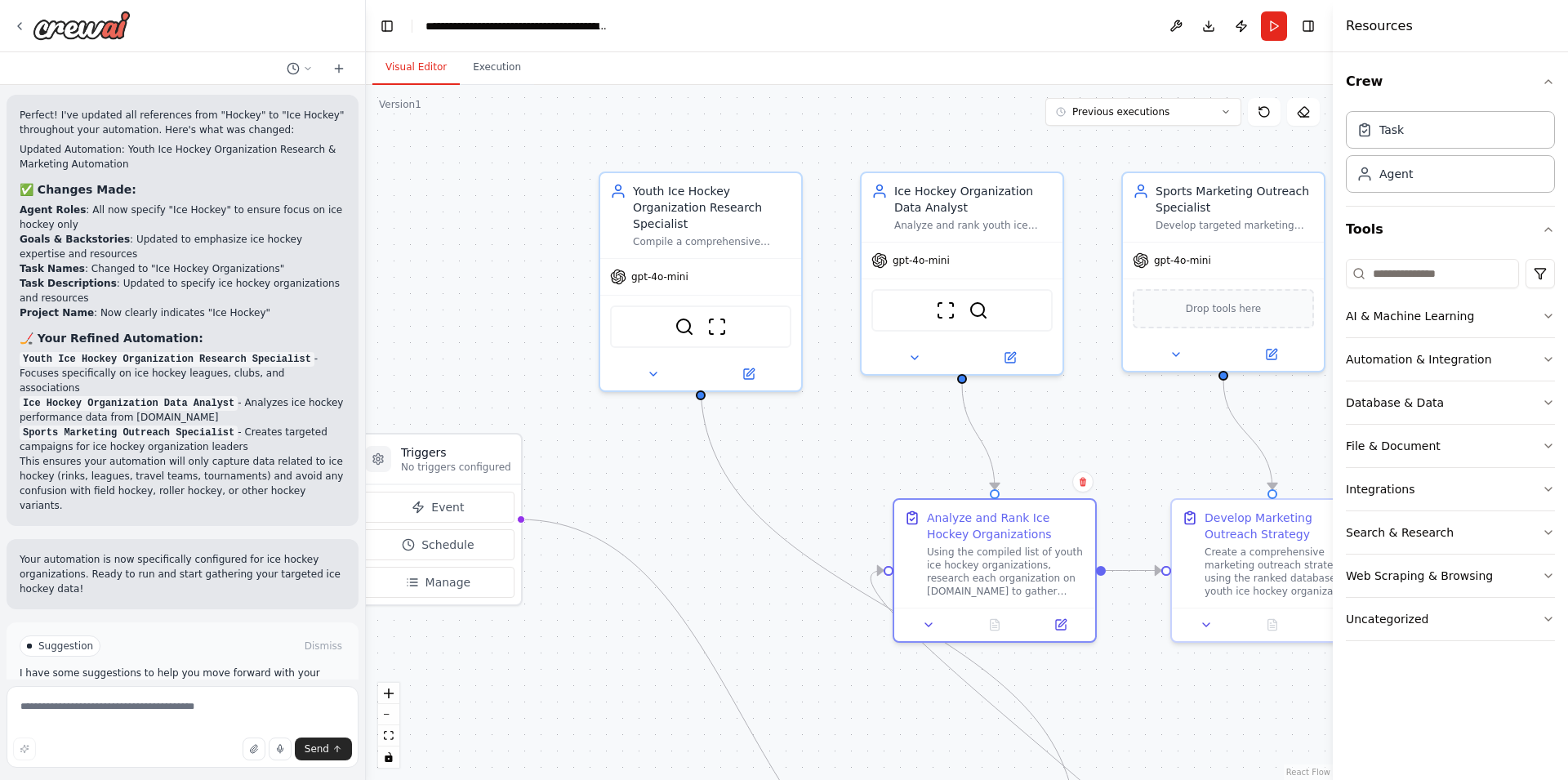
drag, startPoint x: 1225, startPoint y: 437, endPoint x: 1182, endPoint y: 678, distance: 244.8
click at [1182, 678] on div ".deletable-edge-delete-btn { width: 20px; height: 20px; border: 0px solid #ffff…" at bounding box center [850, 432] width 967 height 695
